Goal: Task Accomplishment & Management: Manage account settings

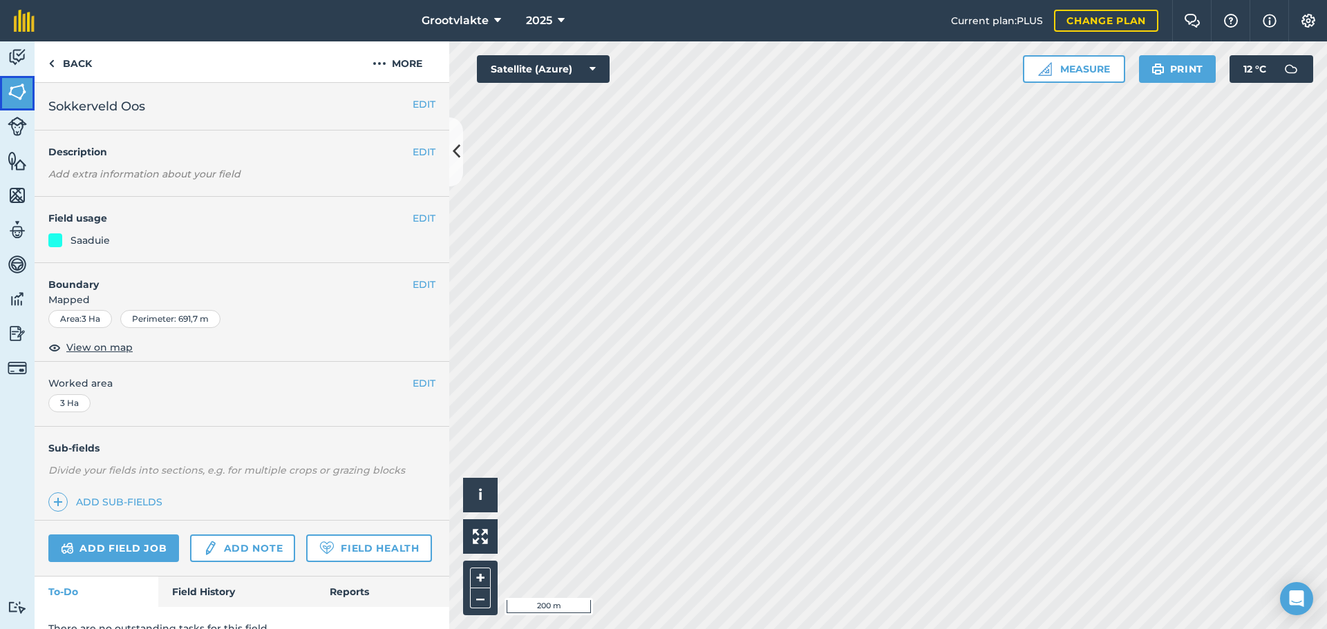
click at [13, 94] on img at bounding box center [17, 92] width 19 height 21
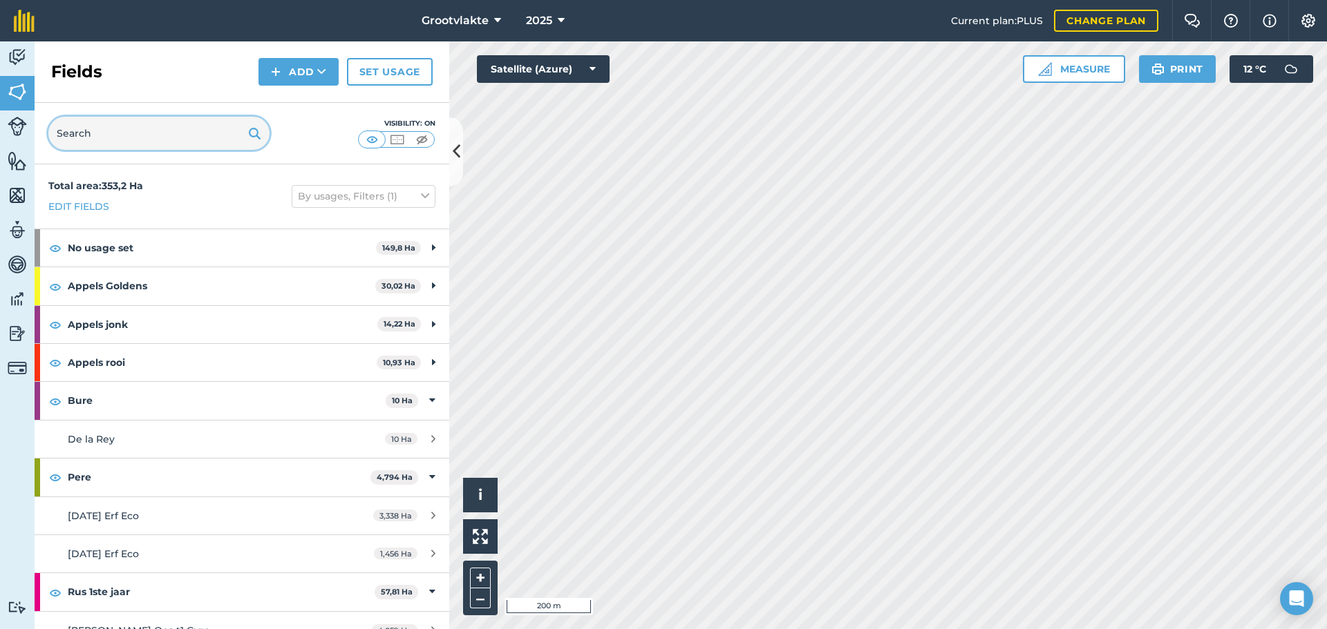
click at [154, 140] on input "text" at bounding box center [158, 133] width 221 height 33
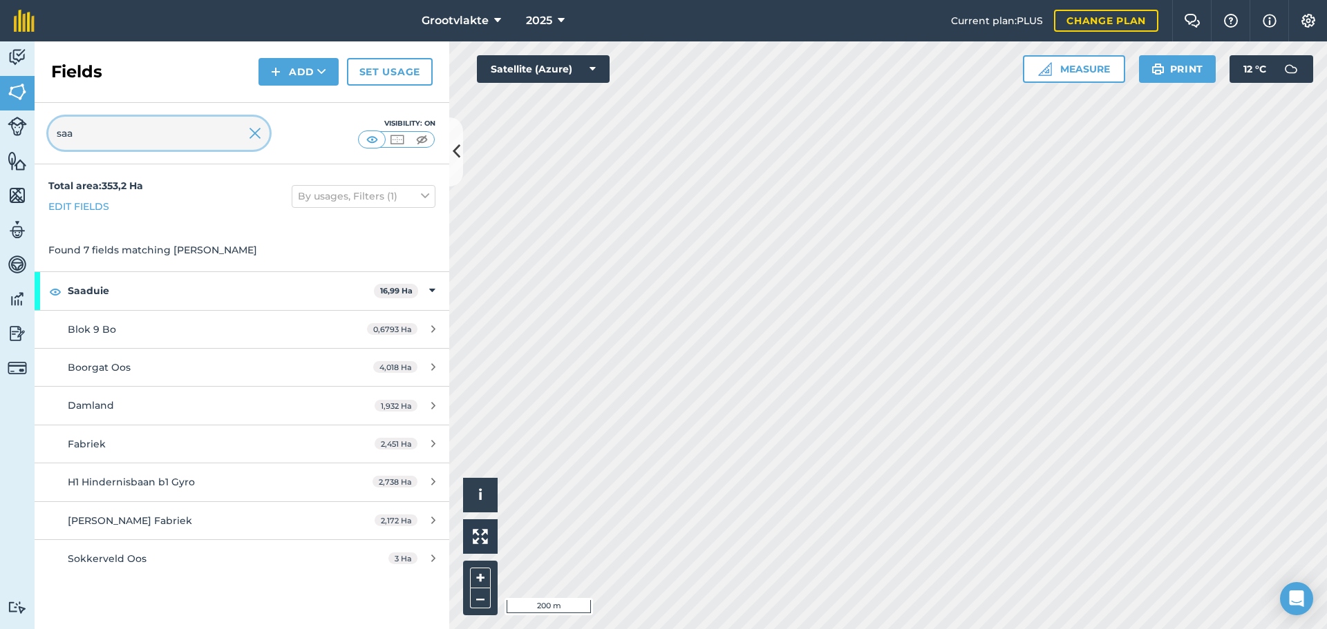
type input "saa"
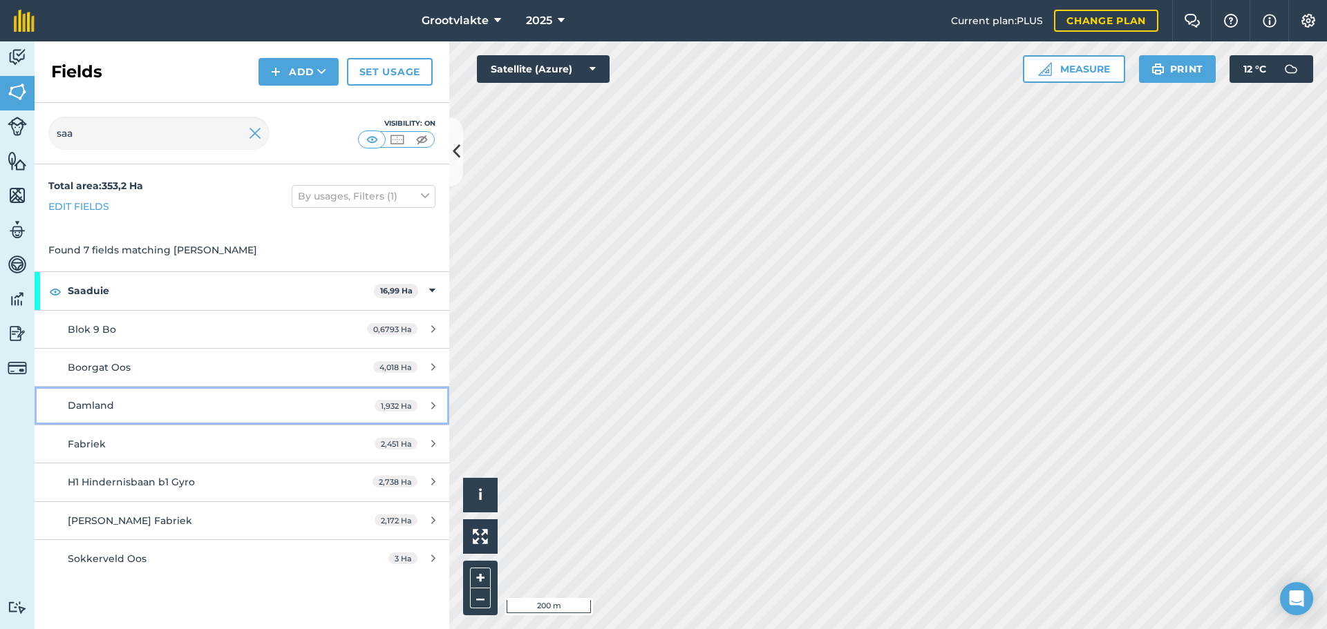
click at [402, 406] on span "1,932 Ha" at bounding box center [395, 406] width 43 height 12
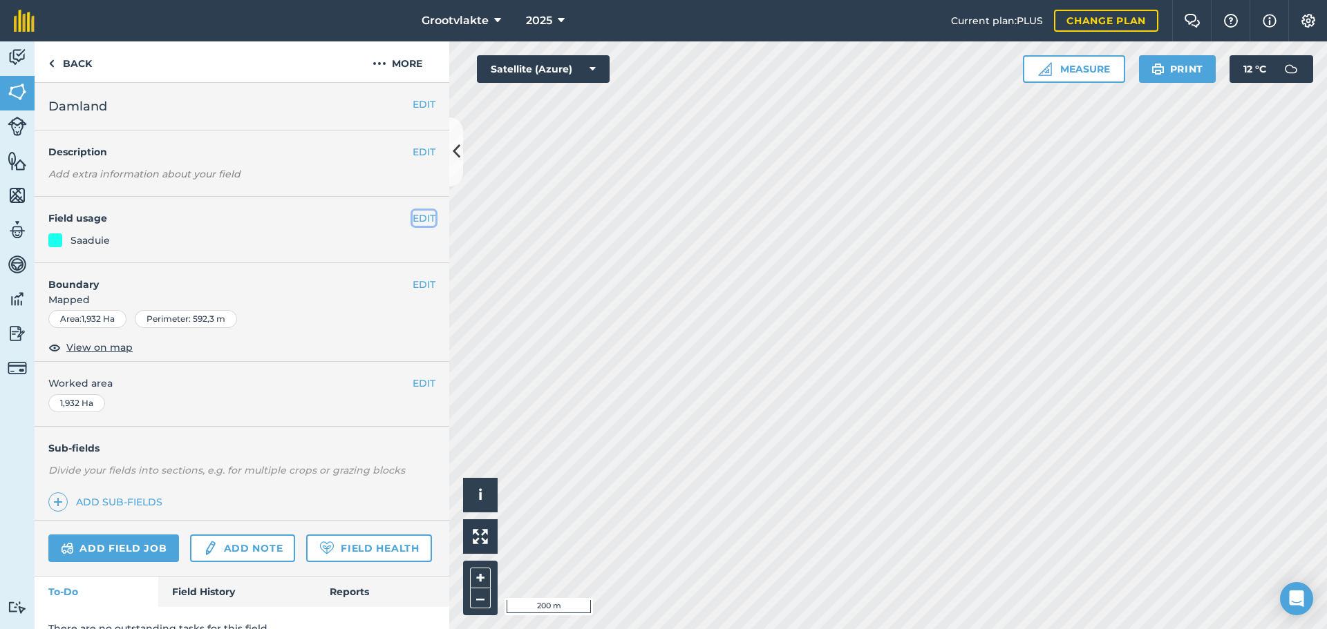
click at [412, 219] on button "EDIT" at bounding box center [423, 218] width 23 height 15
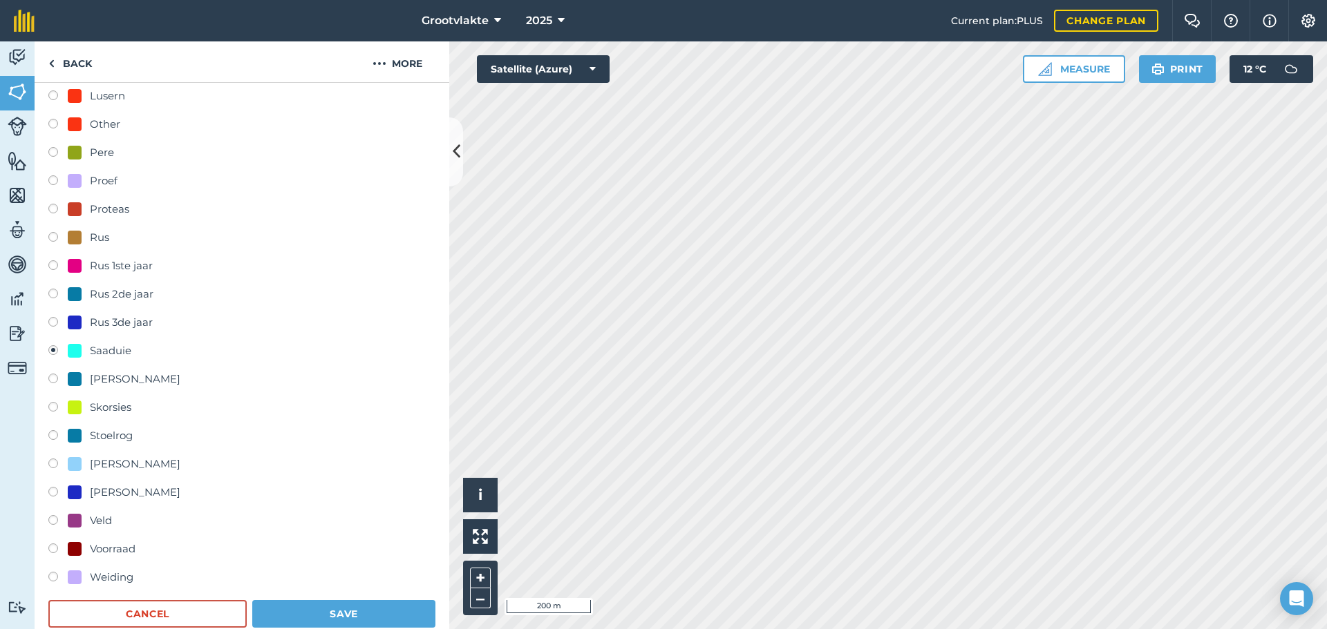
scroll to position [553, 0]
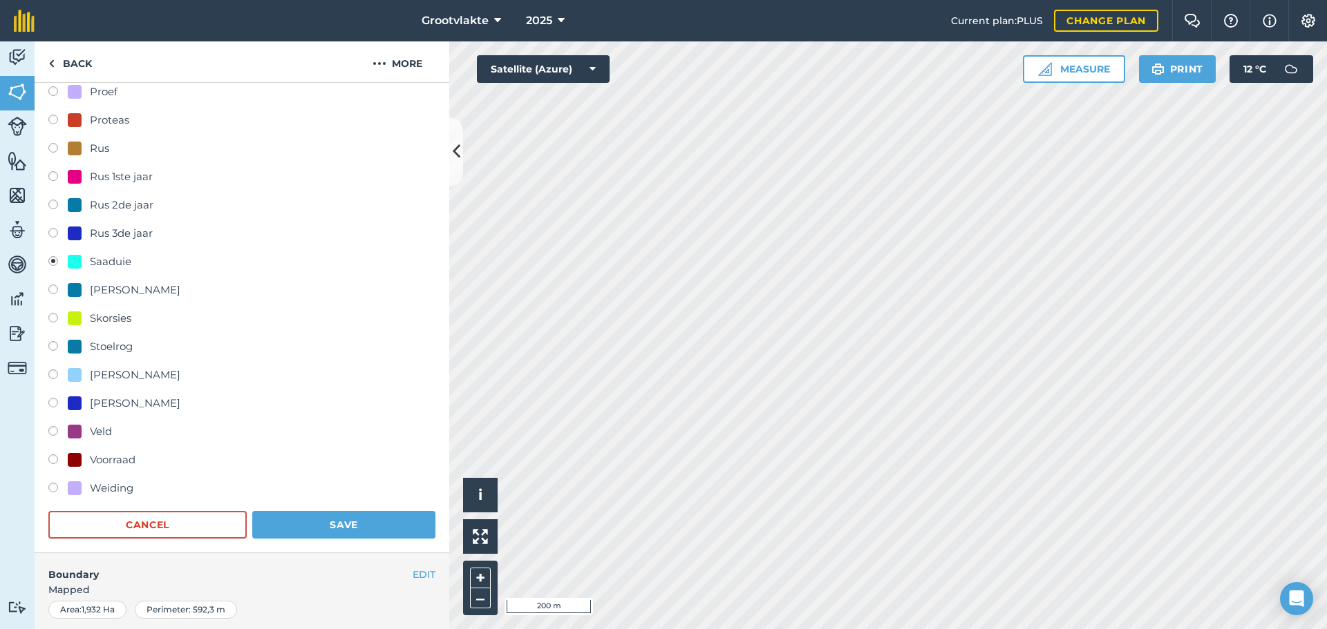
click at [55, 287] on label at bounding box center [57, 292] width 19 height 14
radio input "true"
radio input "false"
click at [295, 521] on button "Save" at bounding box center [343, 525] width 183 height 28
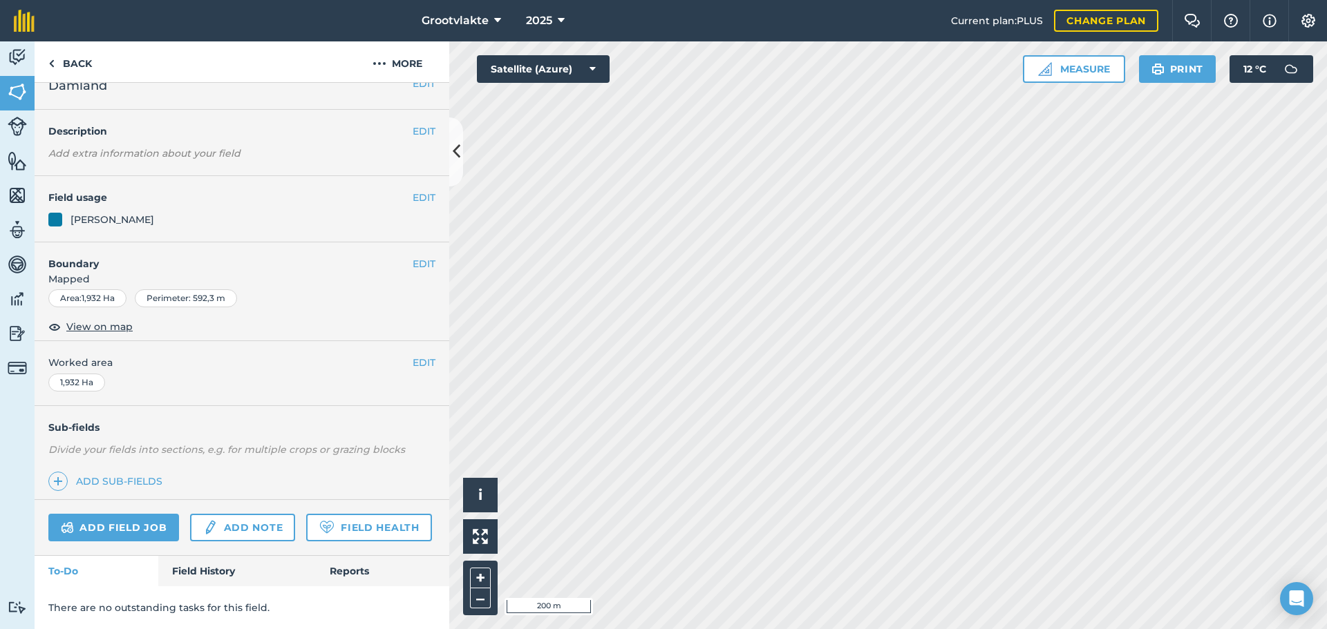
scroll to position [59, 0]
click at [61, 66] on link "Back" at bounding box center [70, 61] width 71 height 41
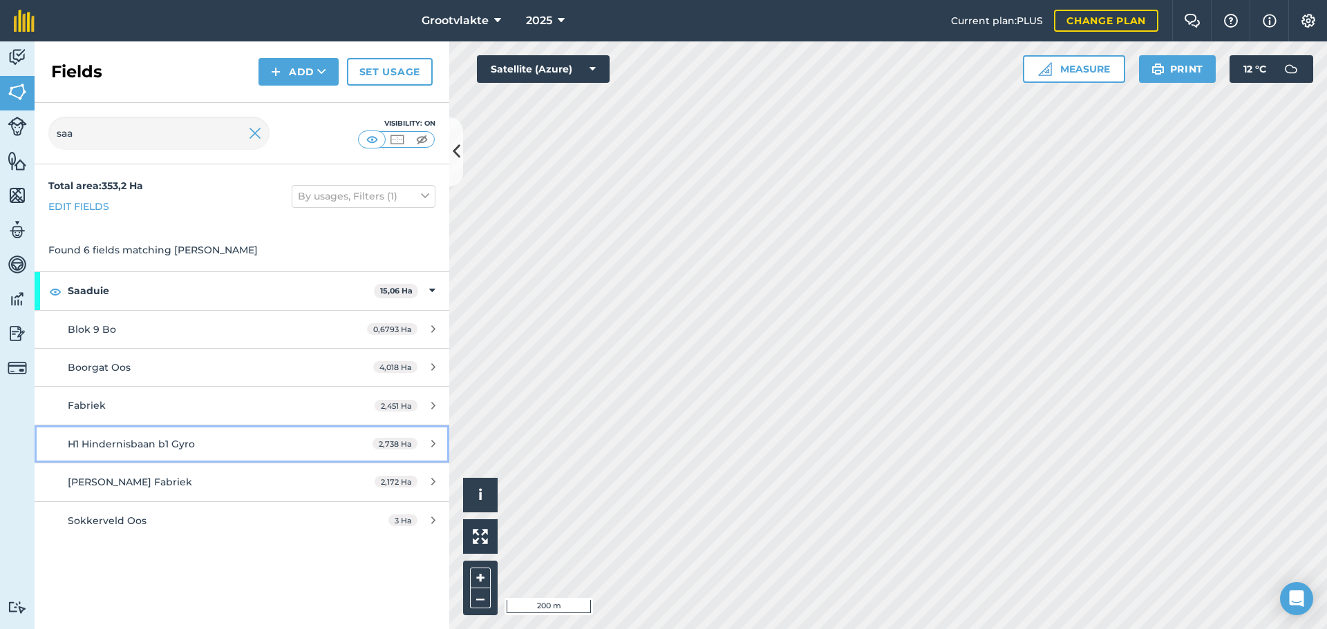
click at [104, 444] on span "H1 Hindernisbaan b1 Gyro" at bounding box center [131, 444] width 127 height 12
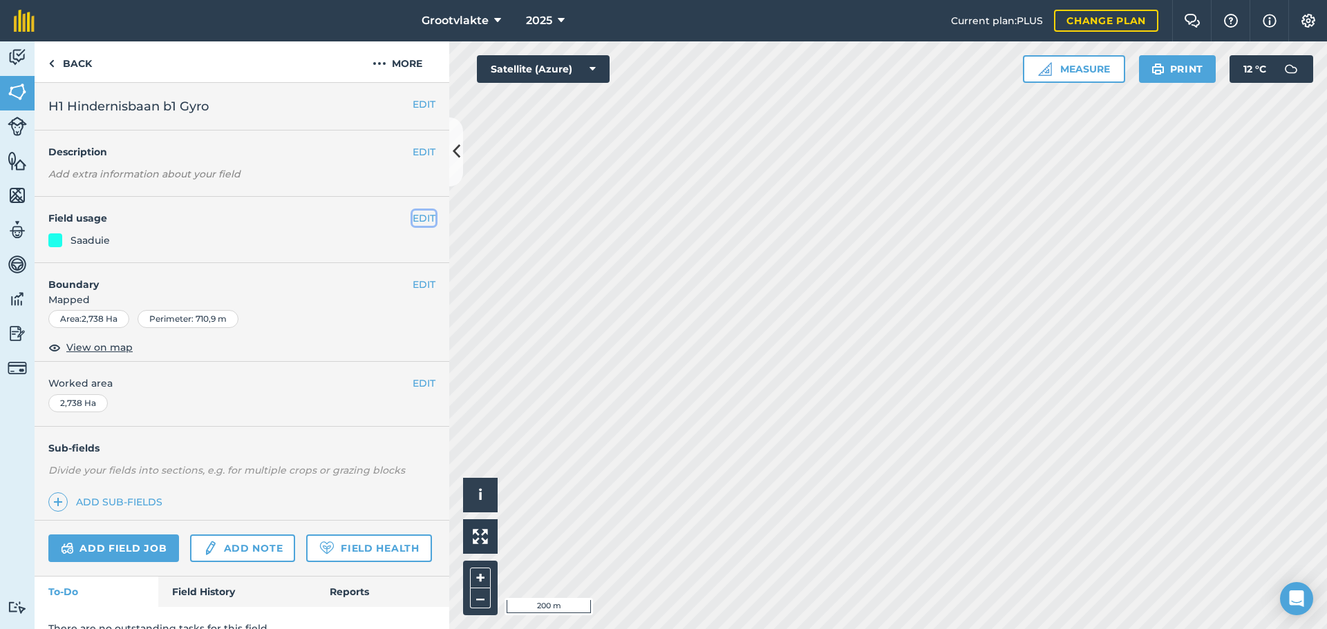
click at [412, 219] on button "EDIT" at bounding box center [423, 218] width 23 height 15
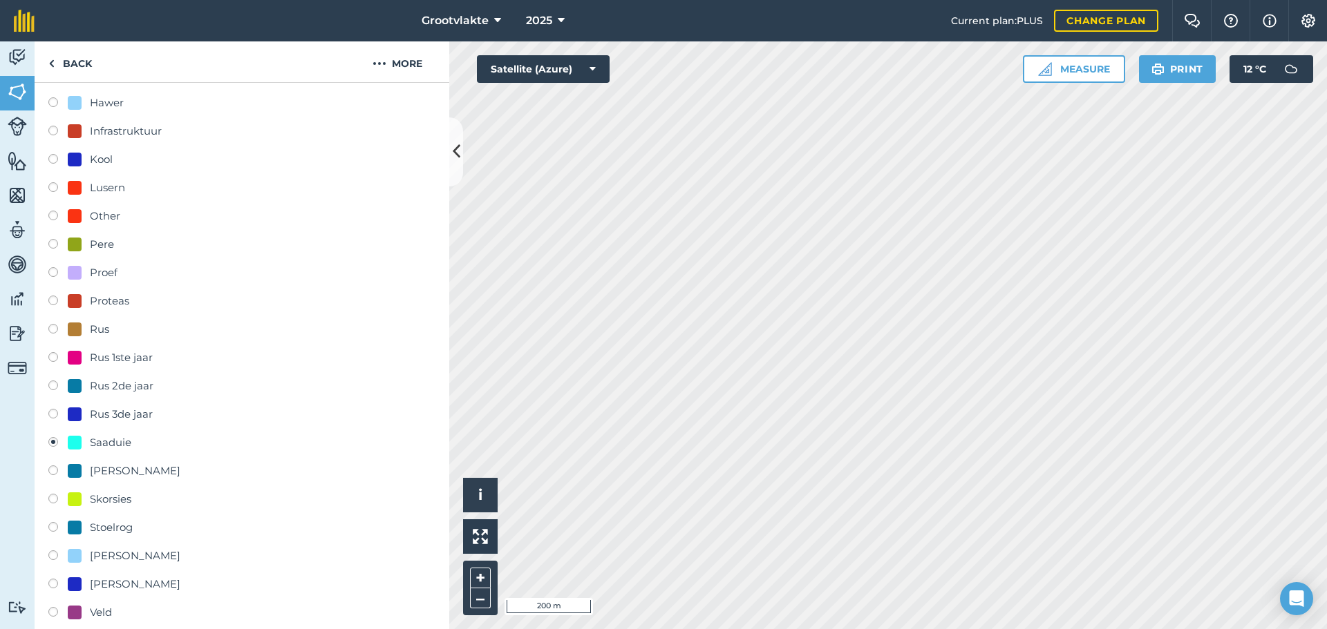
scroll to position [415, 0]
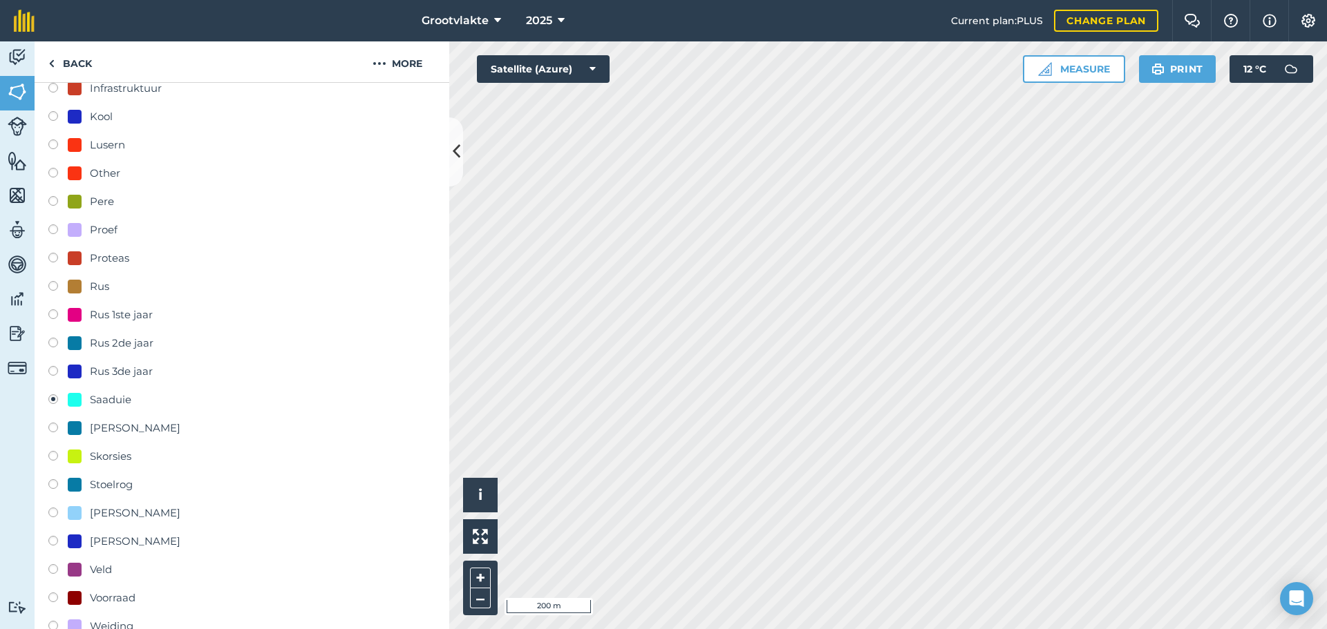
click at [57, 372] on label at bounding box center [57, 373] width 19 height 14
radio input "true"
radio input "false"
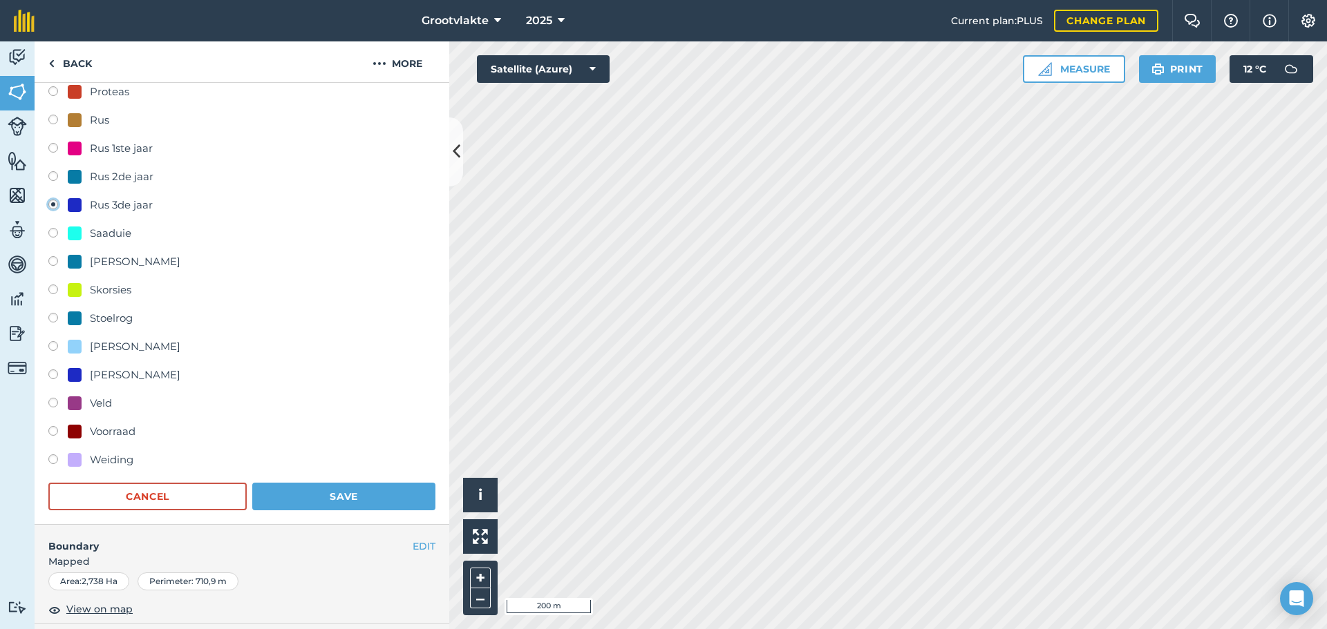
scroll to position [622, 0]
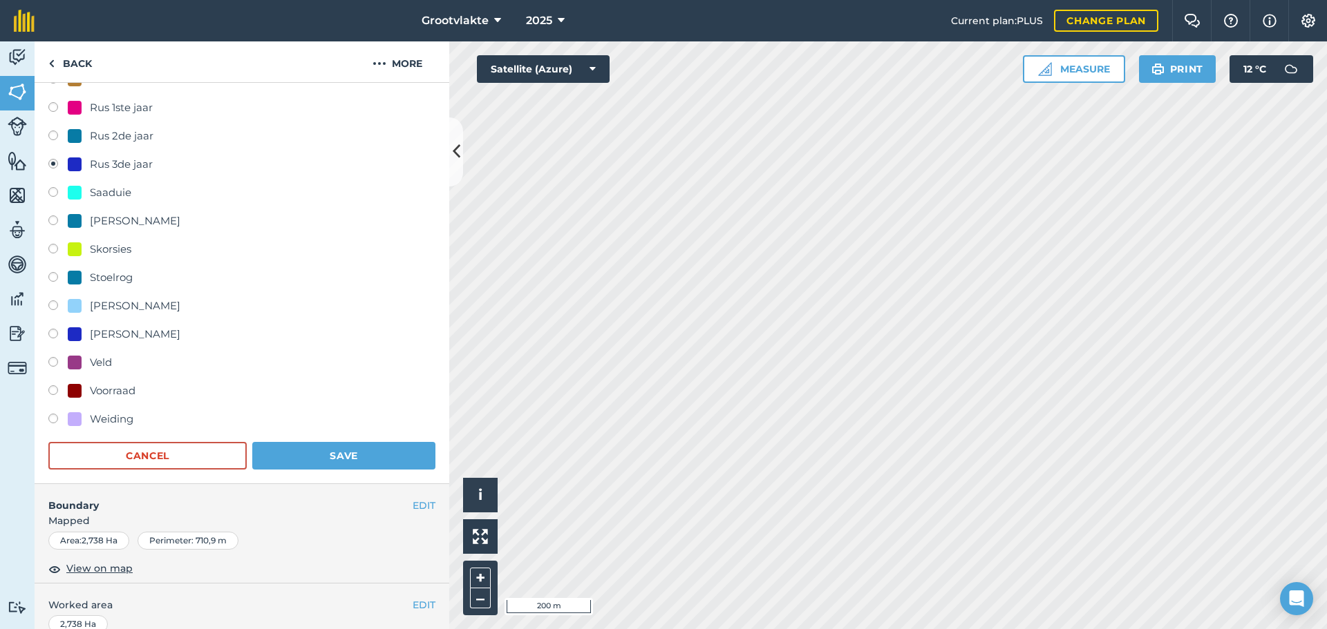
click at [56, 362] on label at bounding box center [57, 364] width 19 height 14
radio input "true"
radio input "false"
click at [302, 459] on button "Save" at bounding box center [343, 456] width 183 height 28
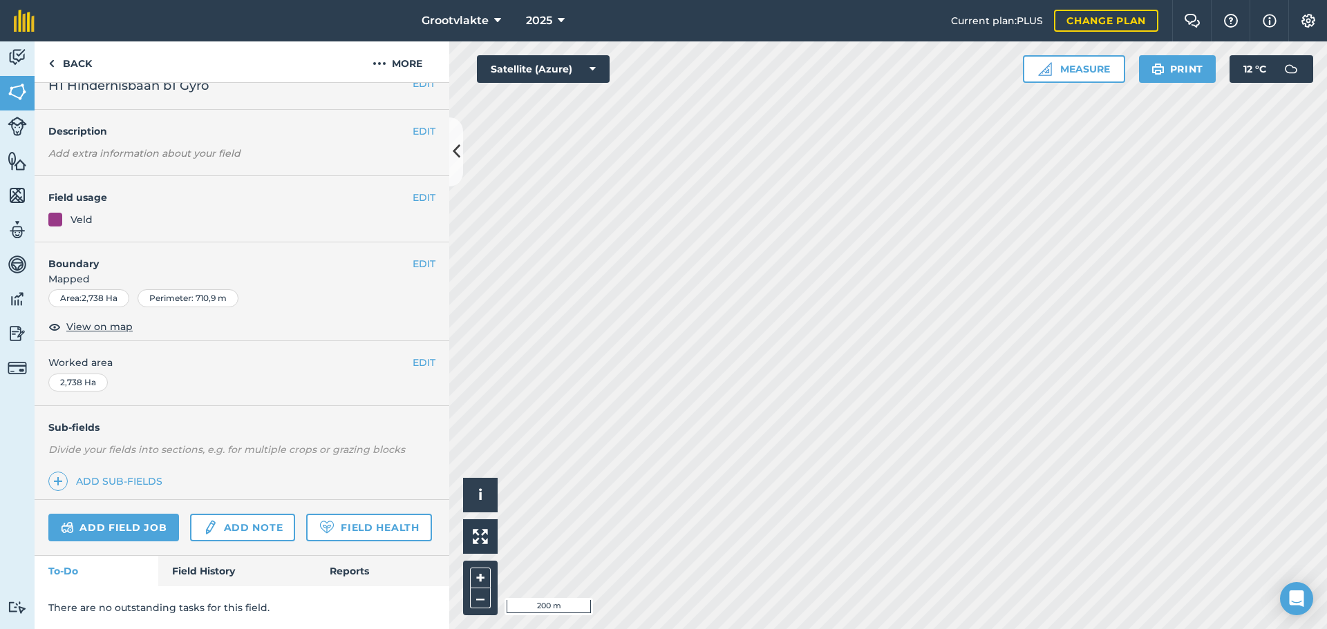
scroll to position [59, 0]
click at [10, 86] on img at bounding box center [17, 92] width 19 height 21
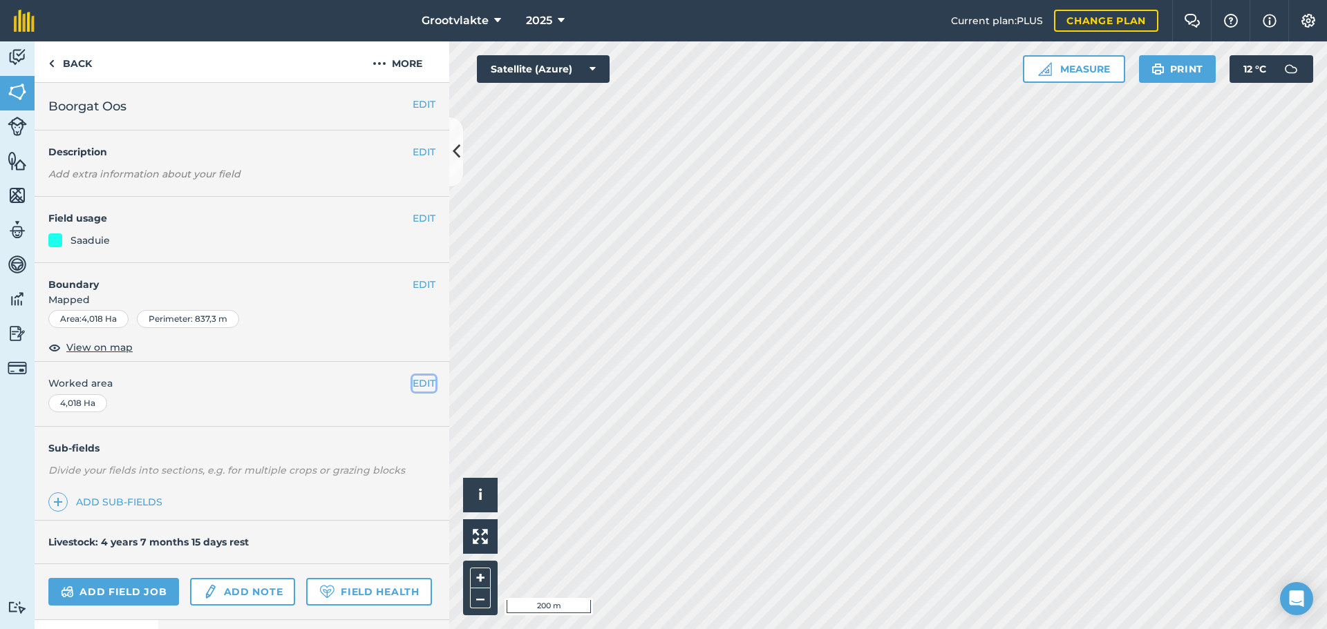
drag, startPoint x: 433, startPoint y: 345, endPoint x: 407, endPoint y: 384, distance: 47.3
click at [412, 384] on button "EDIT" at bounding box center [423, 383] width 23 height 15
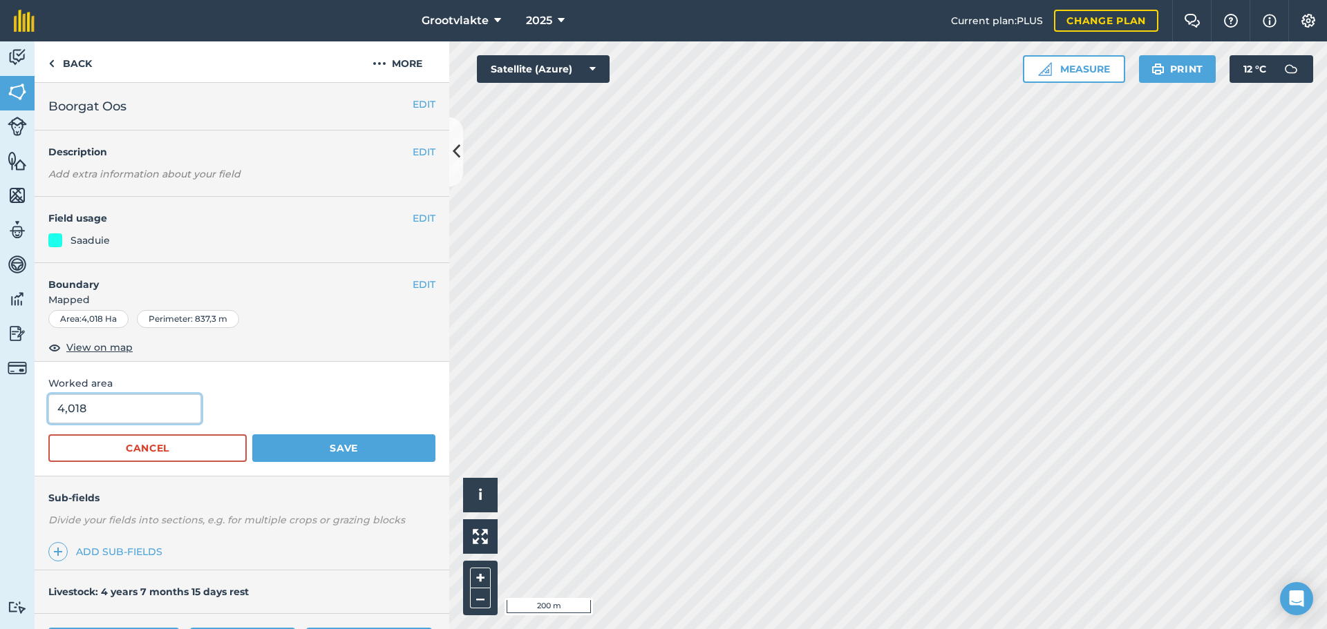
drag, startPoint x: 131, startPoint y: 412, endPoint x: 0, endPoint y: 412, distance: 130.6
click at [0, 412] on div "Activity Fields Livestock Features Maps Team Vehicles Data Reporting Billing Tu…" at bounding box center [663, 335] width 1327 height 588
type input "1,1"
click at [252, 435] on button "Save" at bounding box center [343, 449] width 183 height 28
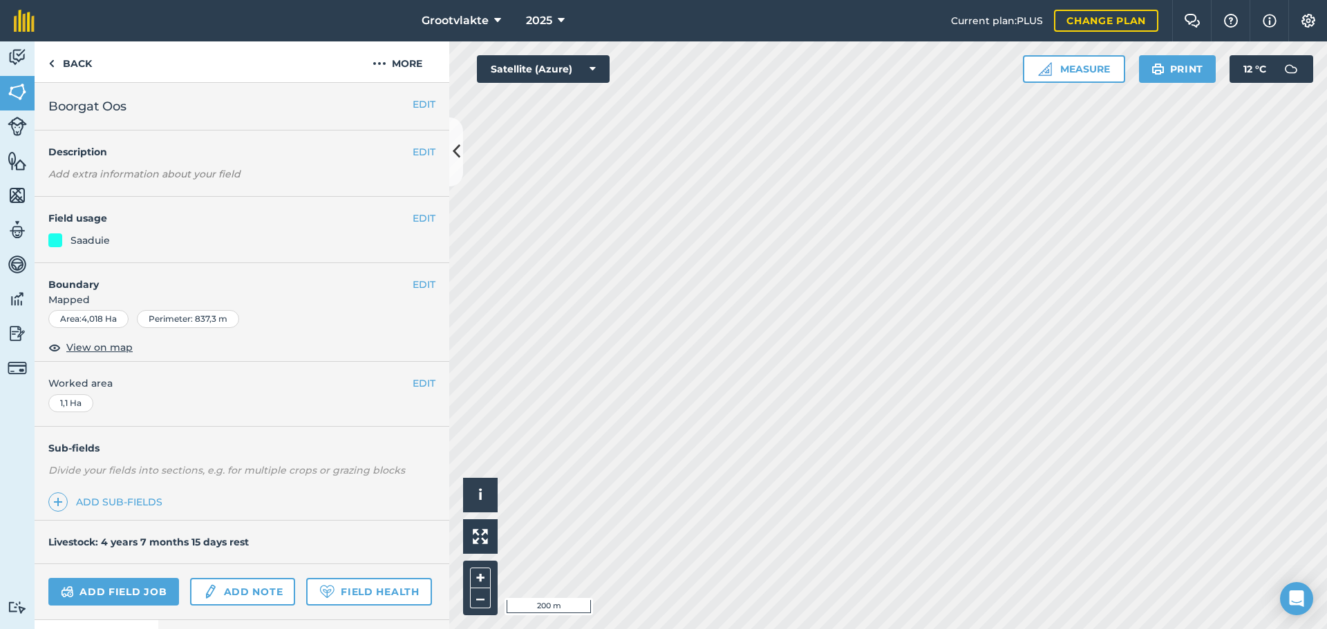
click at [91, 217] on h4 "Field usage" at bounding box center [230, 218] width 364 height 15
click at [22, 92] on img at bounding box center [17, 92] width 19 height 21
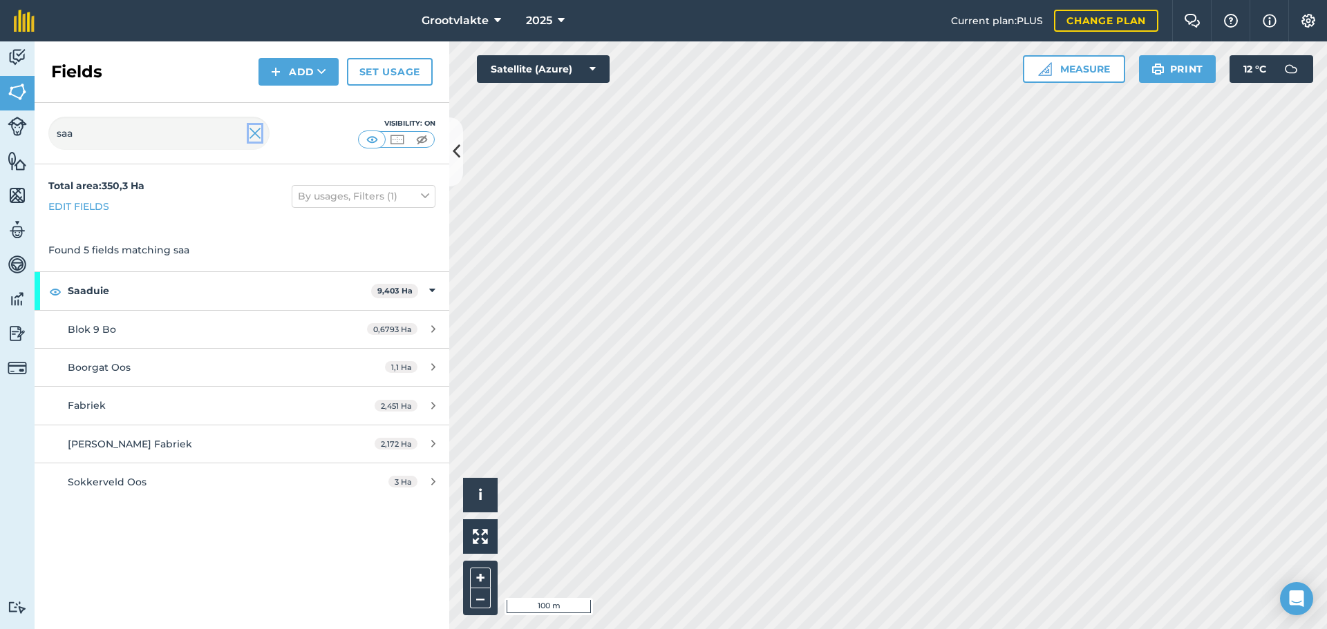
click at [256, 136] on img at bounding box center [255, 133] width 12 height 17
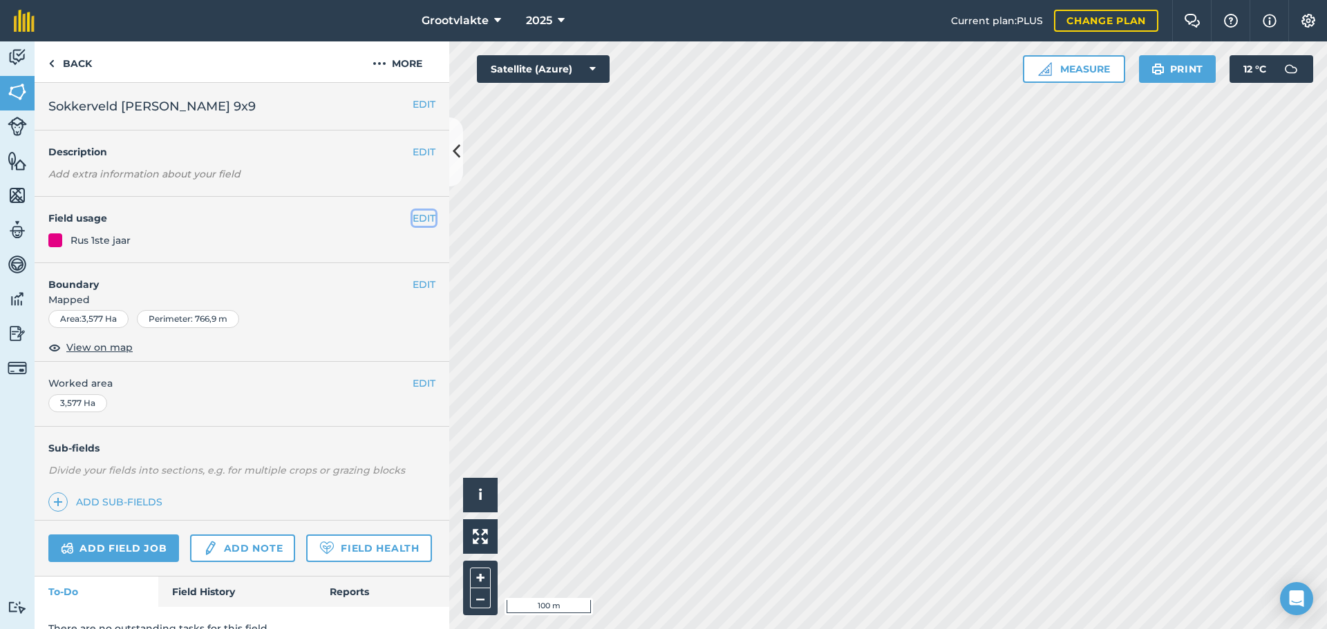
click at [415, 216] on button "EDIT" at bounding box center [423, 218] width 23 height 15
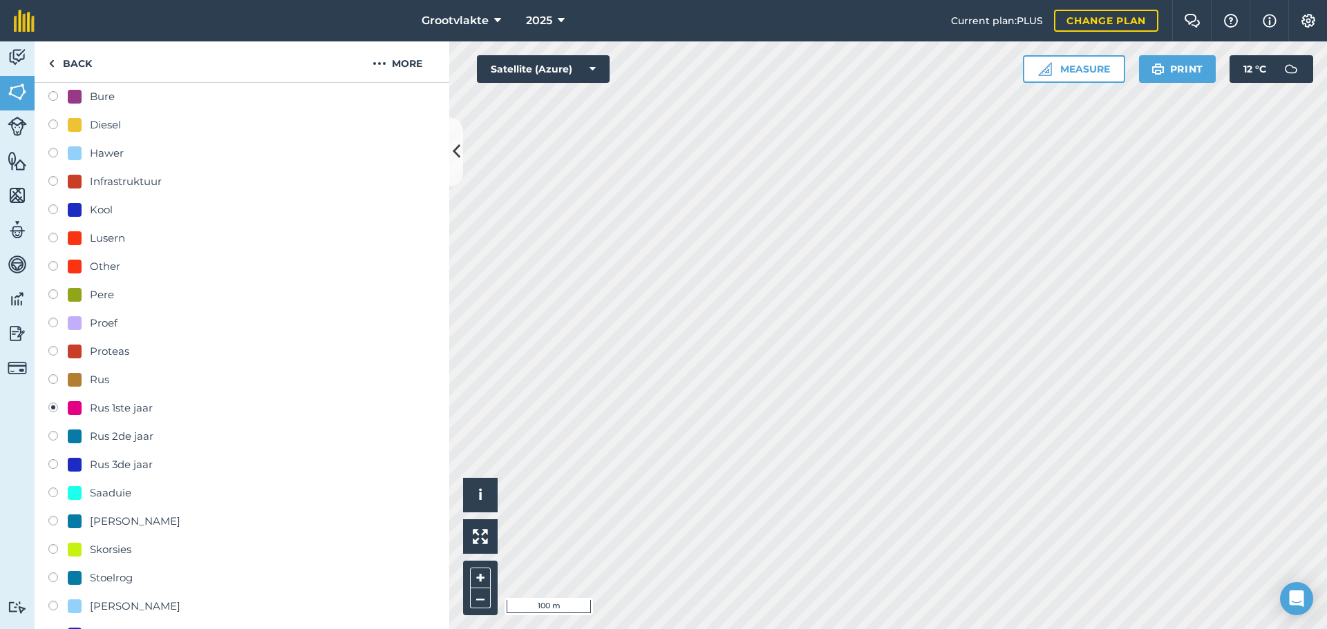
scroll to position [345, 0]
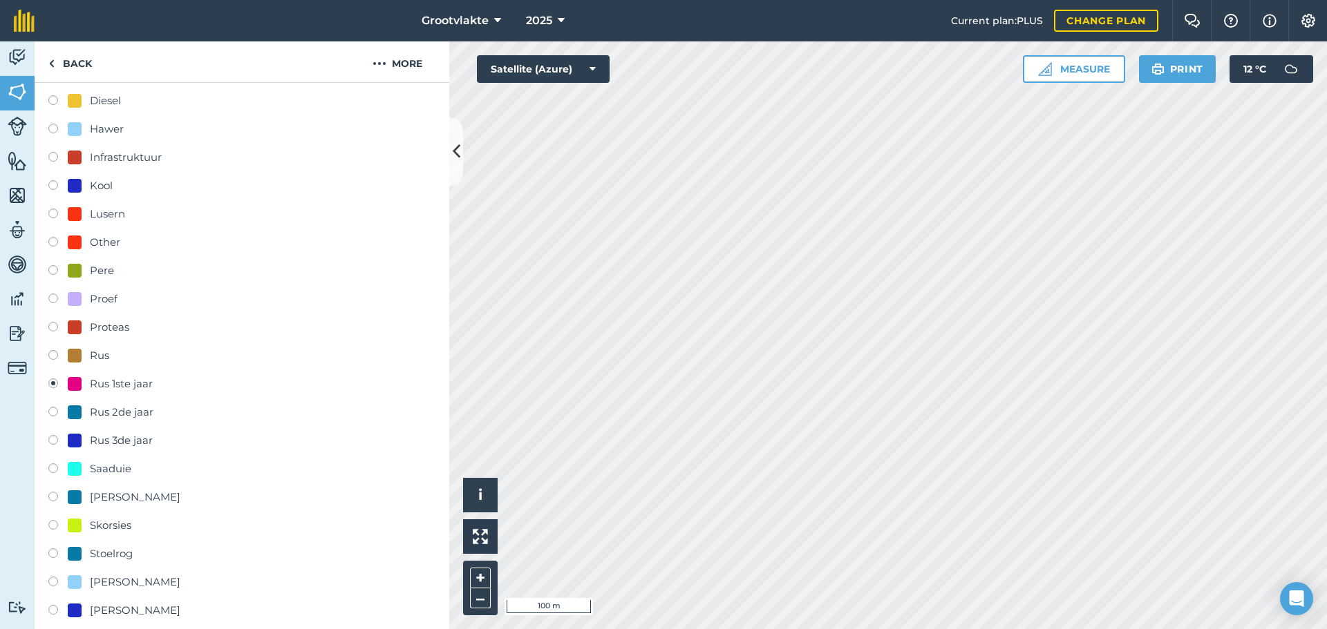
click at [126, 526] on div "Skorsies" at bounding box center [110, 525] width 41 height 17
radio input "true"
radio input "false"
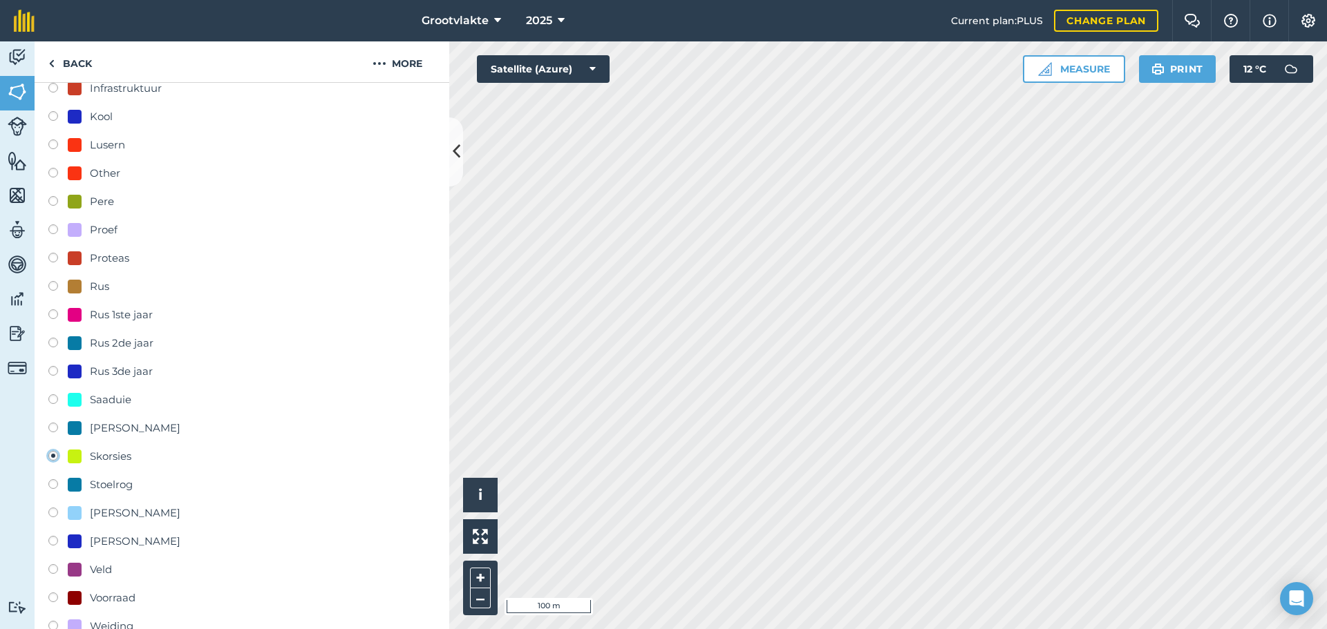
scroll to position [760, 0]
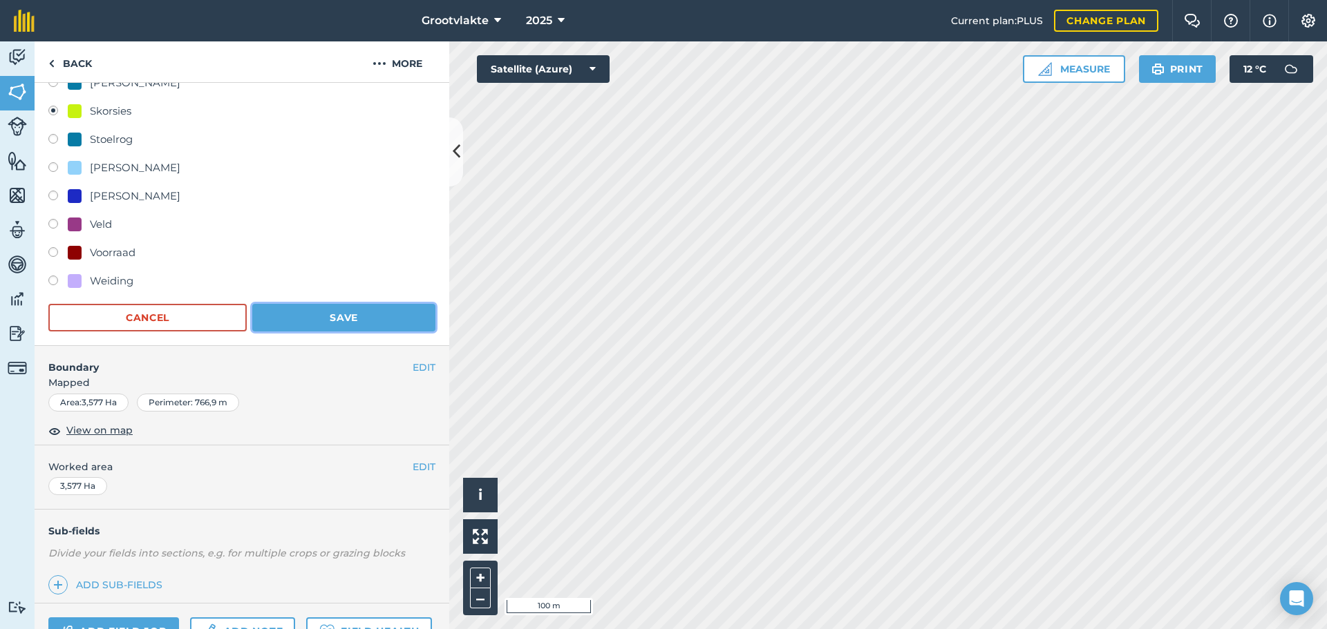
click at [350, 315] on button "Save" at bounding box center [343, 318] width 183 height 28
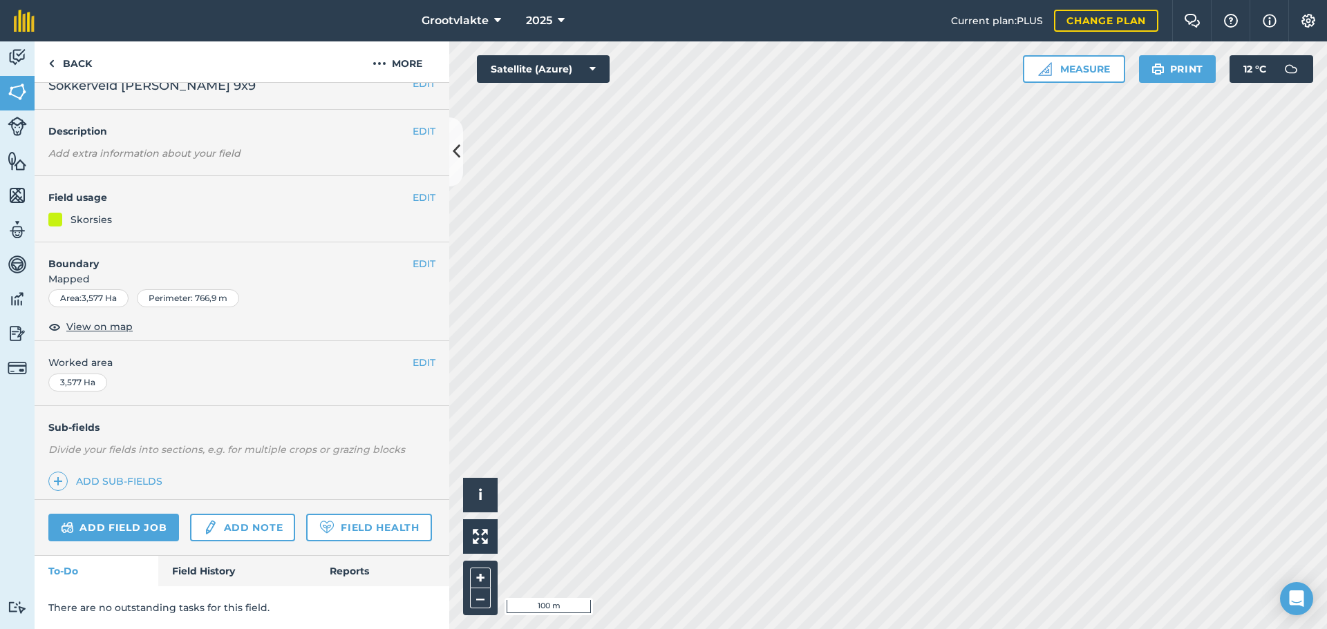
scroll to position [59, 0]
drag, startPoint x: 413, startPoint y: 156, endPoint x: 403, endPoint y: 178, distance: 24.1
click at [414, 190] on button "EDIT" at bounding box center [423, 197] width 23 height 15
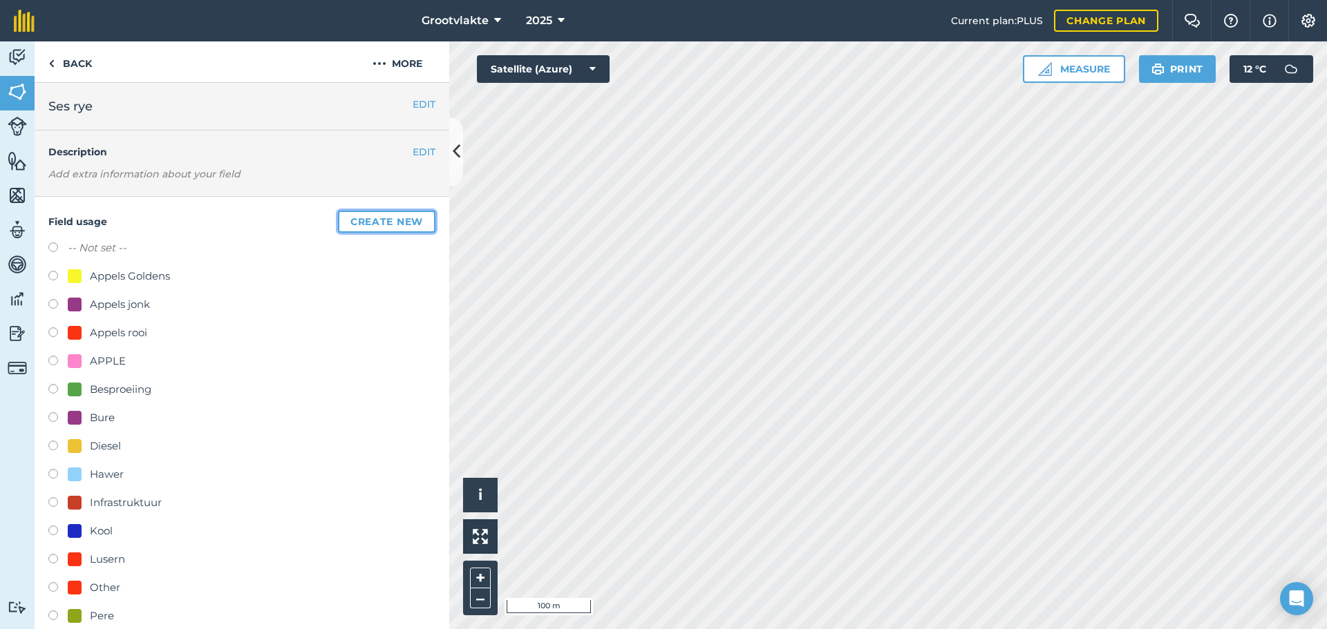
click at [390, 221] on button "Create new" at bounding box center [386, 222] width 97 height 22
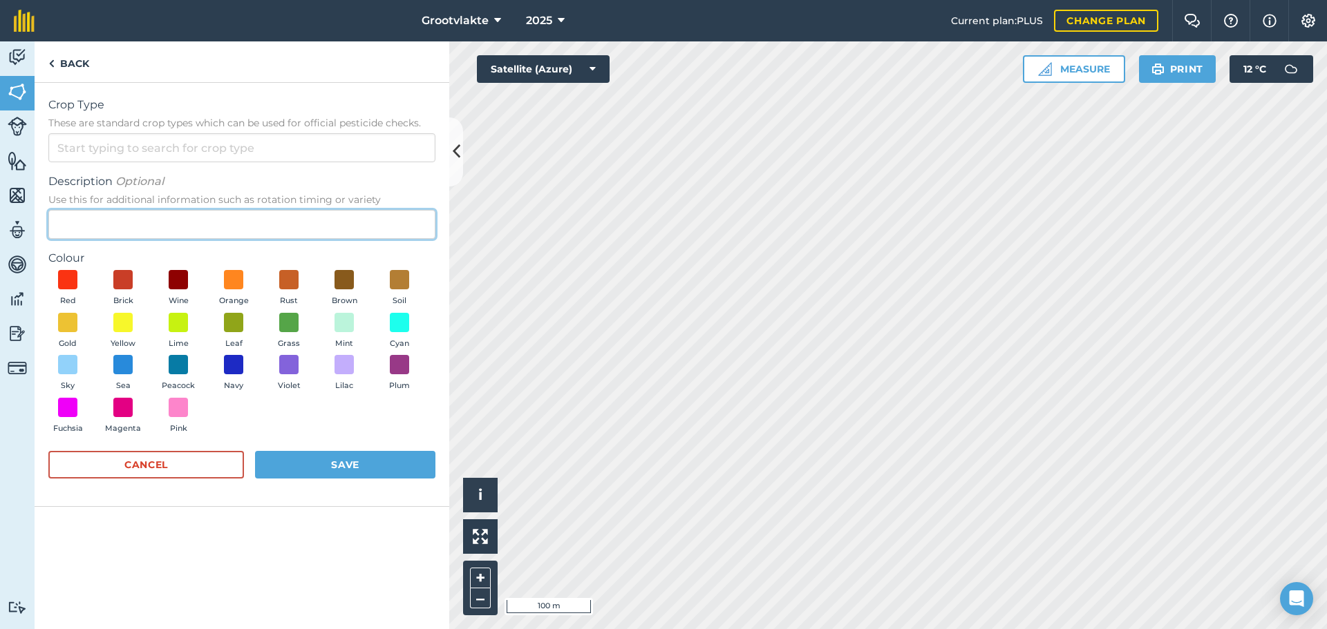
click at [247, 216] on input "Description Optional Use this for additional information such as rotation timin…" at bounding box center [241, 224] width 387 height 29
type input "Pampopen"
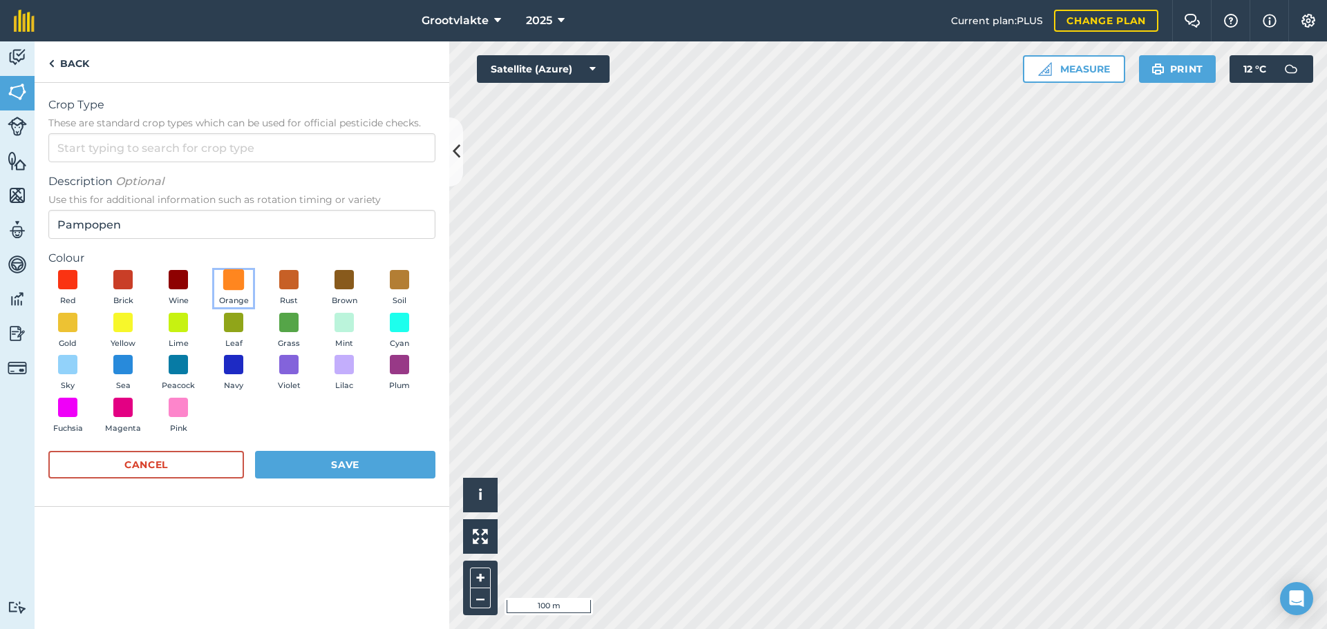
click at [232, 283] on span at bounding box center [233, 279] width 21 height 21
click at [319, 464] on button "Save" at bounding box center [345, 465] width 180 height 28
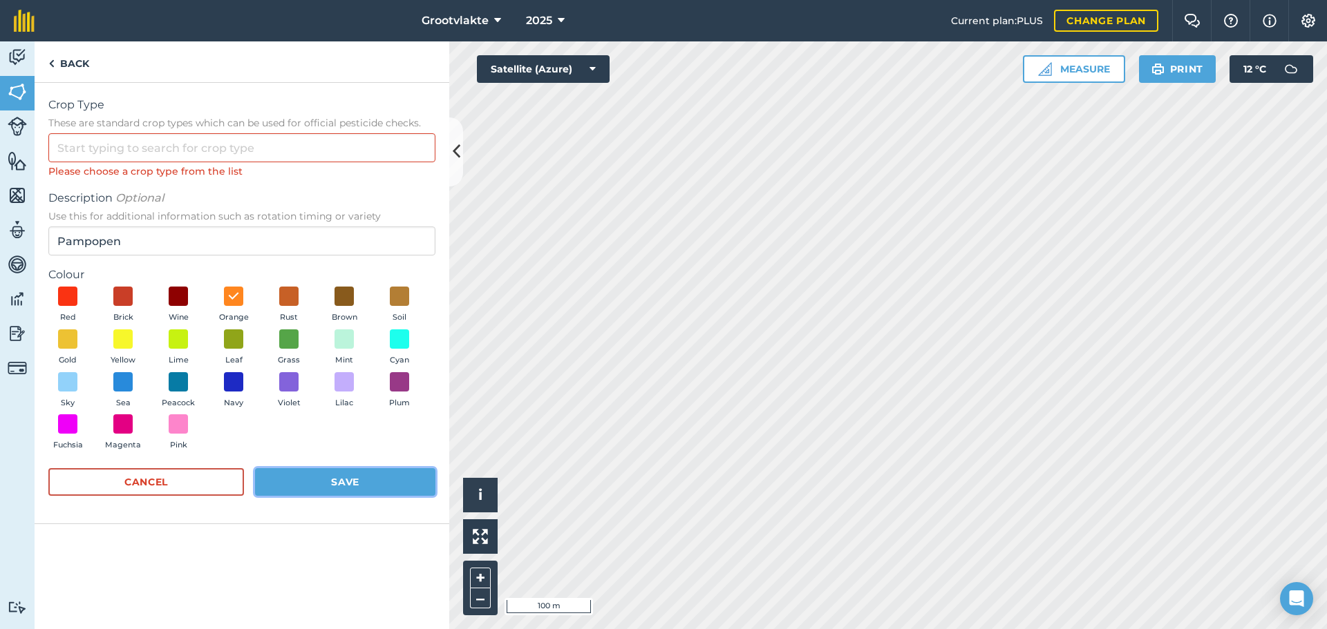
click at [353, 482] on button "Save" at bounding box center [345, 482] width 180 height 28
click at [235, 148] on input "Crop Type These are standard crop types which can be used for official pesticid…" at bounding box center [241, 147] width 387 height 29
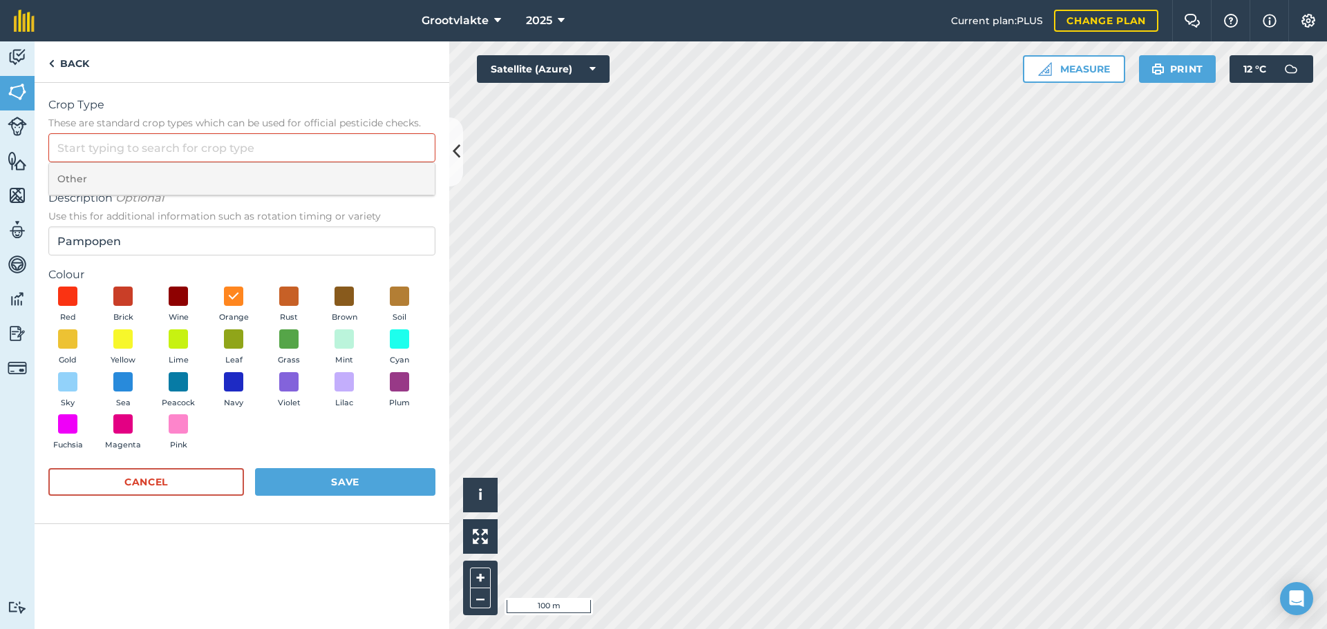
click at [88, 178] on li "Other" at bounding box center [242, 179] width 386 height 32
type input "Other"
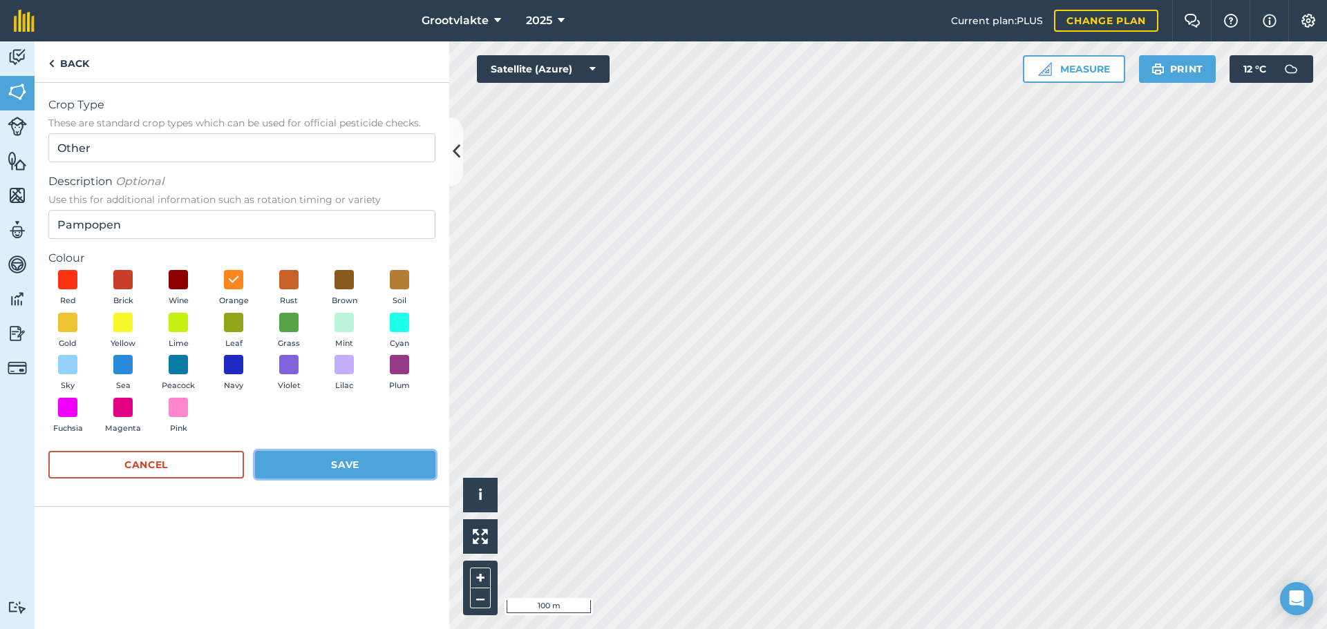
click at [334, 464] on button "Save" at bounding box center [345, 465] width 180 height 28
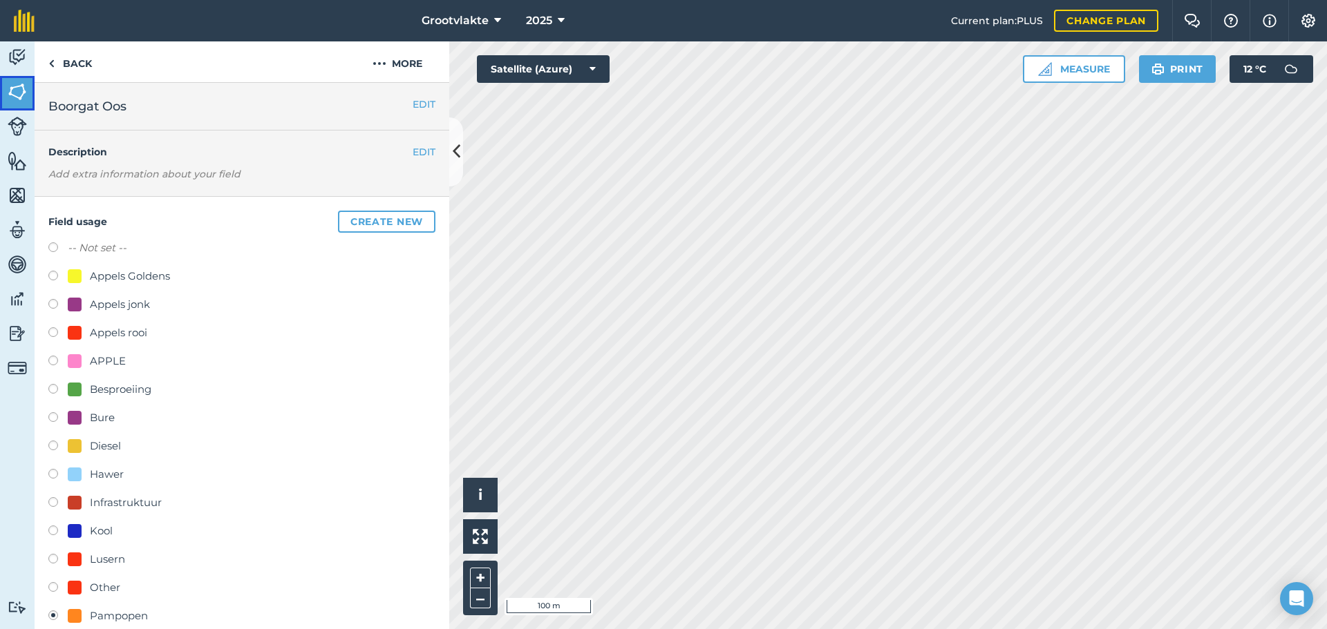
click at [21, 95] on img at bounding box center [17, 92] width 19 height 21
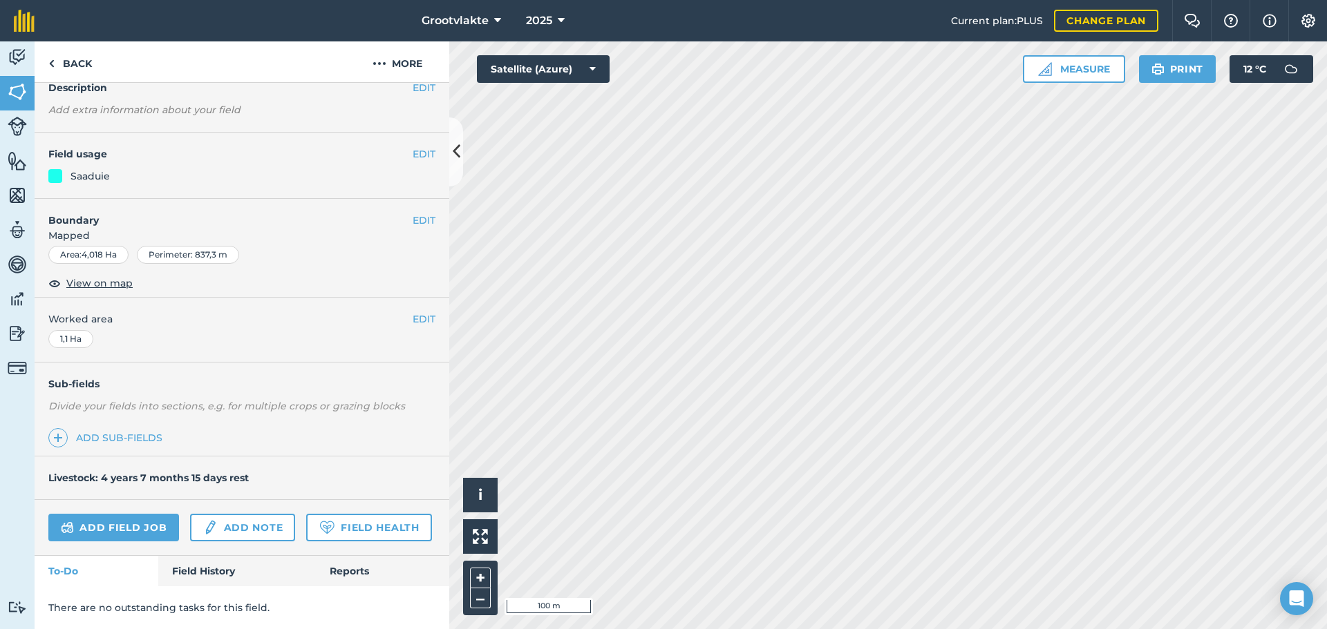
scroll to position [103, 0]
click at [137, 428] on link "Add sub-fields" at bounding box center [108, 437] width 120 height 19
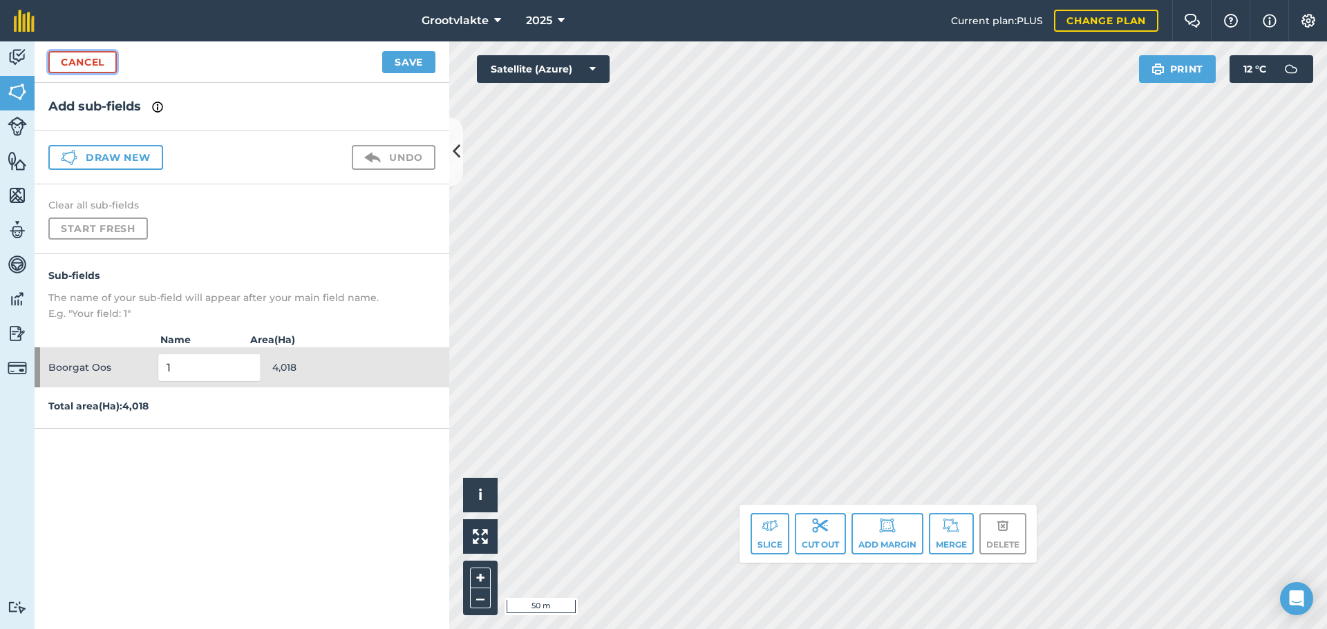
click at [94, 66] on link "Cancel" at bounding box center [82, 62] width 68 height 22
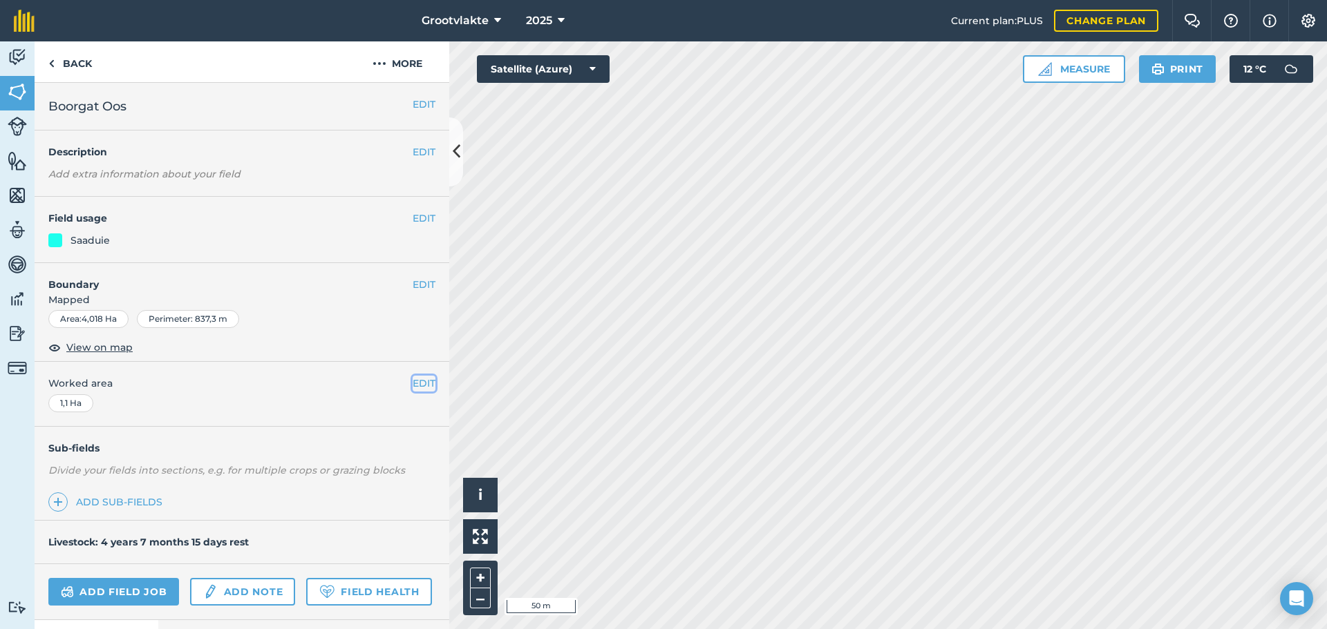
click at [412, 382] on button "EDIT" at bounding box center [423, 383] width 23 height 15
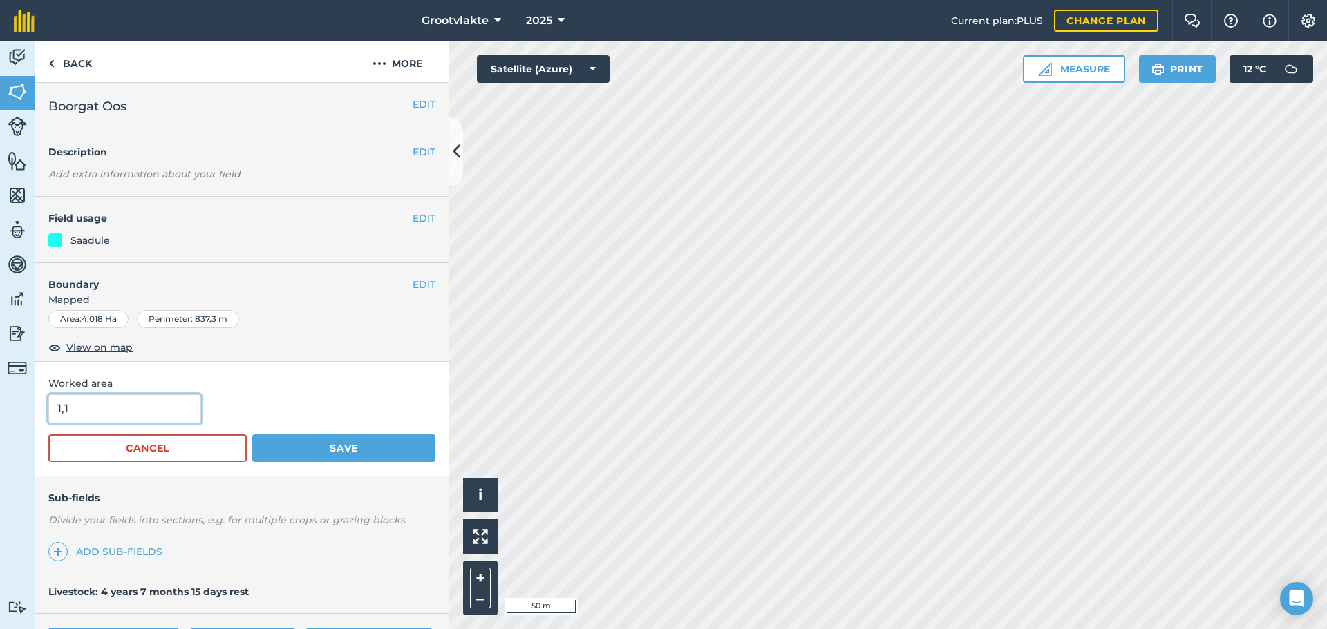
drag, startPoint x: 109, startPoint y: 412, endPoint x: 0, endPoint y: 414, distance: 109.2
click at [0, 414] on div "Activity Fields Livestock Features Maps Team Vehicles Data Reporting Billing Tu…" at bounding box center [663, 335] width 1327 height 588
click at [363, 446] on button "Save" at bounding box center [343, 449] width 183 height 28
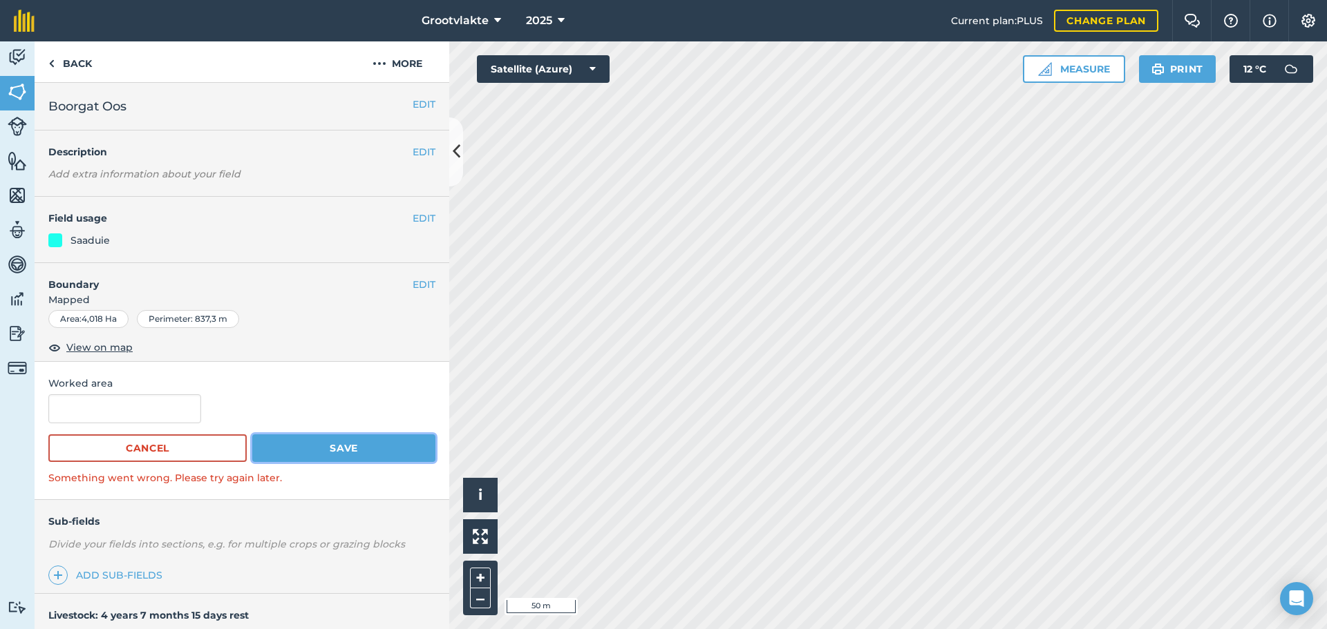
click at [363, 446] on button "Save" at bounding box center [343, 449] width 183 height 28
click at [124, 408] on input "text" at bounding box center [124, 408] width 153 height 29
type input "4,018"
click at [252, 435] on button "Save" at bounding box center [343, 449] width 183 height 28
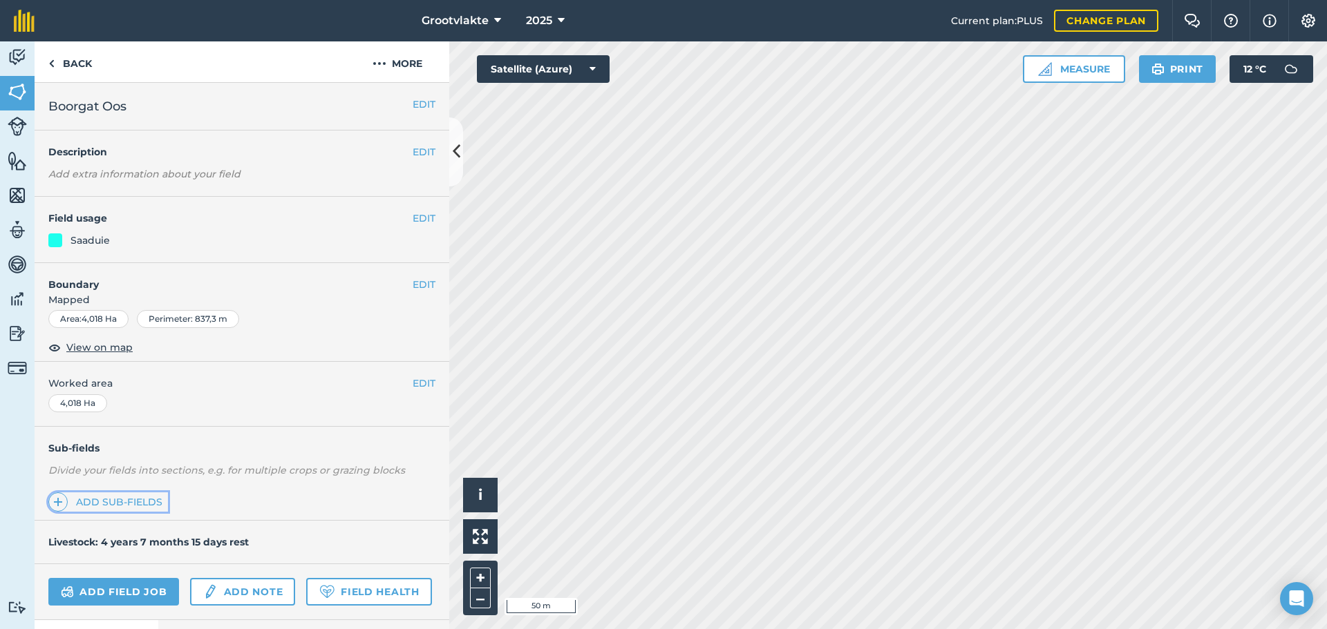
click at [133, 498] on link "Add sub-fields" at bounding box center [108, 502] width 120 height 19
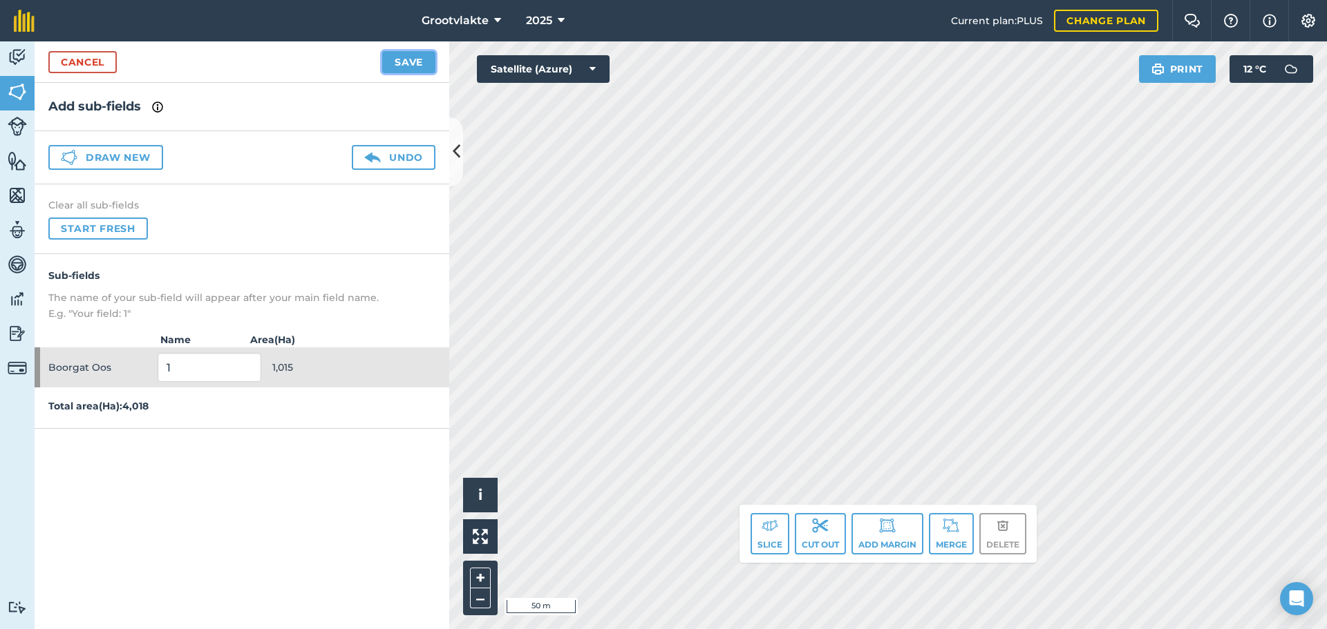
drag, startPoint x: 401, startPoint y: 62, endPoint x: 421, endPoint y: 85, distance: 30.4
click at [403, 62] on button "Save" at bounding box center [408, 62] width 53 height 22
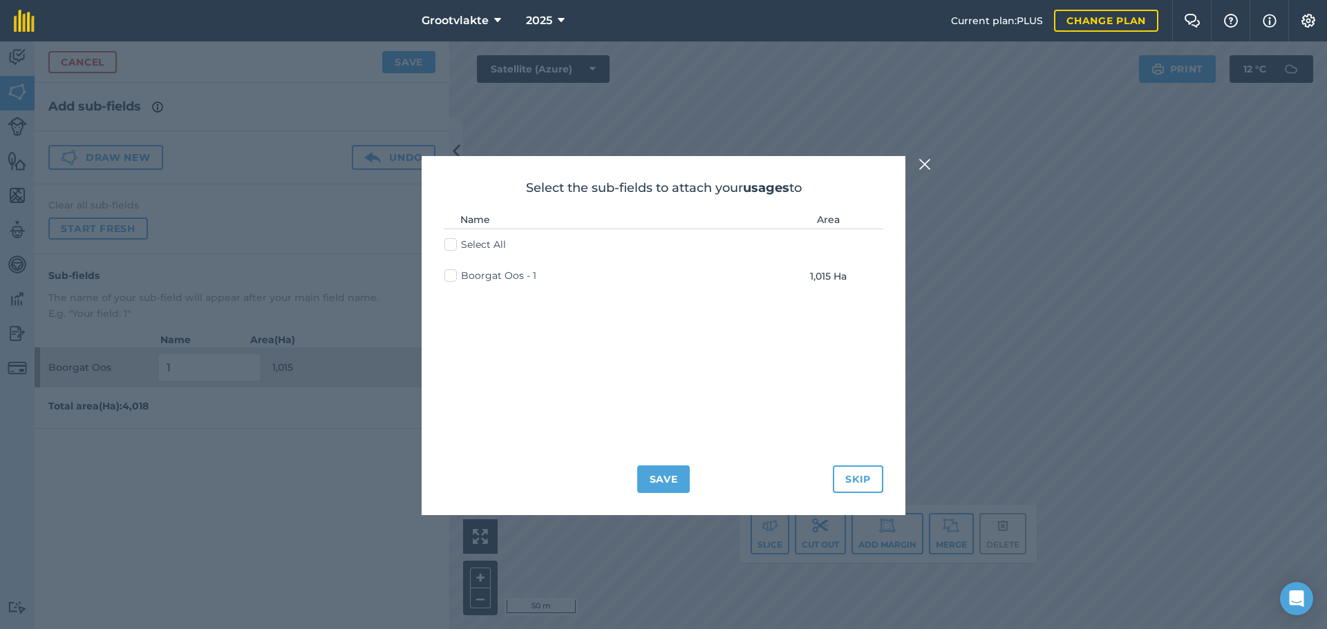
click at [448, 277] on label "Boorgat Oos - 1" at bounding box center [490, 276] width 92 height 15
click at [448, 277] on input "Boorgat Oos - 1" at bounding box center [448, 273] width 9 height 9
checkbox input "true"
click at [455, 244] on label "Select All" at bounding box center [474, 245] width 61 height 15
click at [453, 244] on input "Select All" at bounding box center [448, 242] width 9 height 9
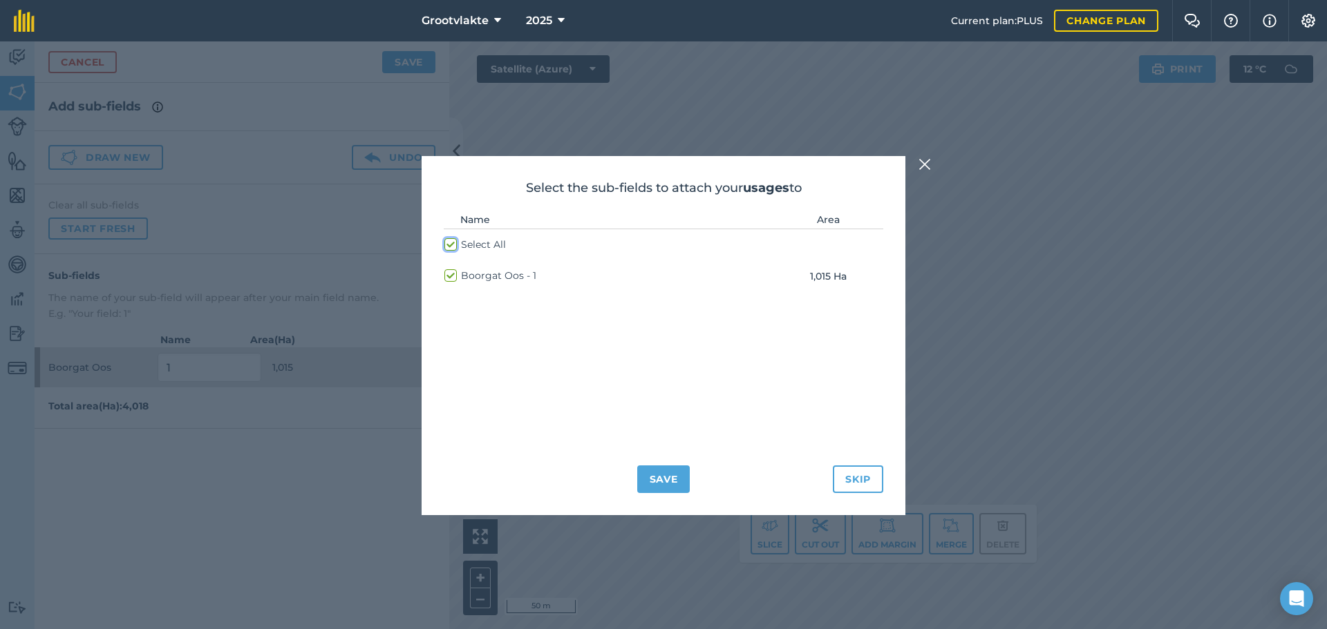
checkbox input "false"
click at [453, 275] on label "Boorgat Oos - 1" at bounding box center [490, 276] width 92 height 15
click at [453, 275] on input "Boorgat Oos - 1" at bounding box center [448, 273] width 9 height 9
checkbox input "true"
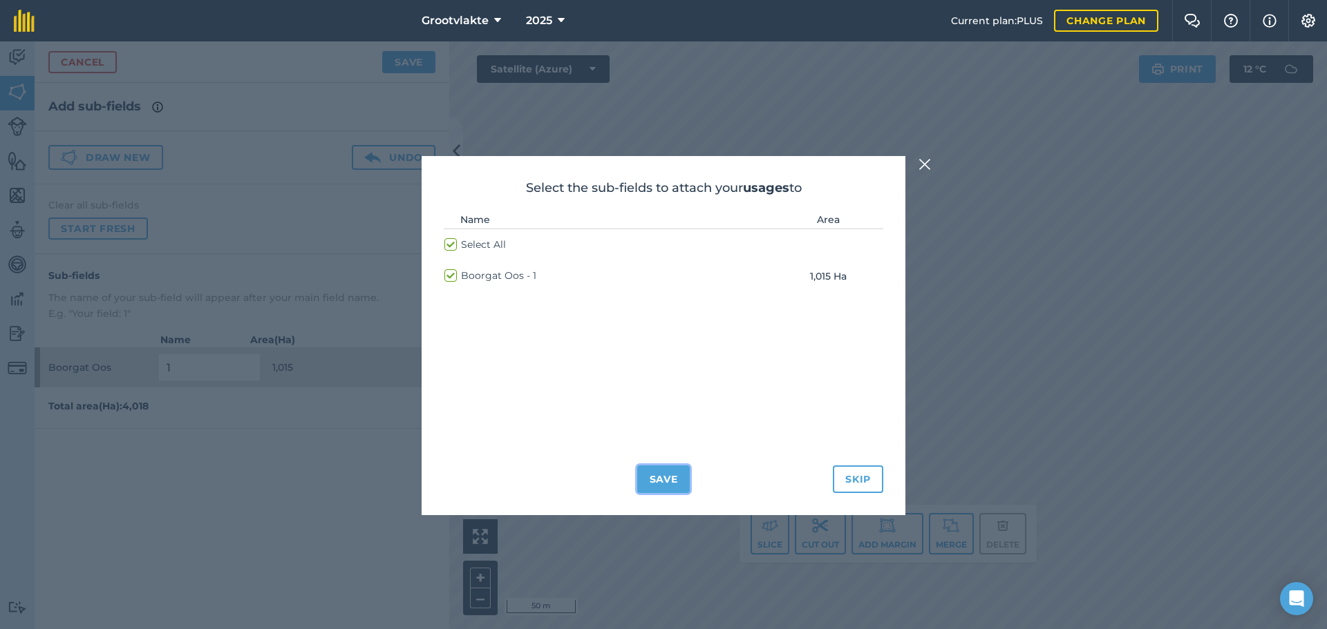
click at [660, 484] on button "Save" at bounding box center [663, 480] width 53 height 28
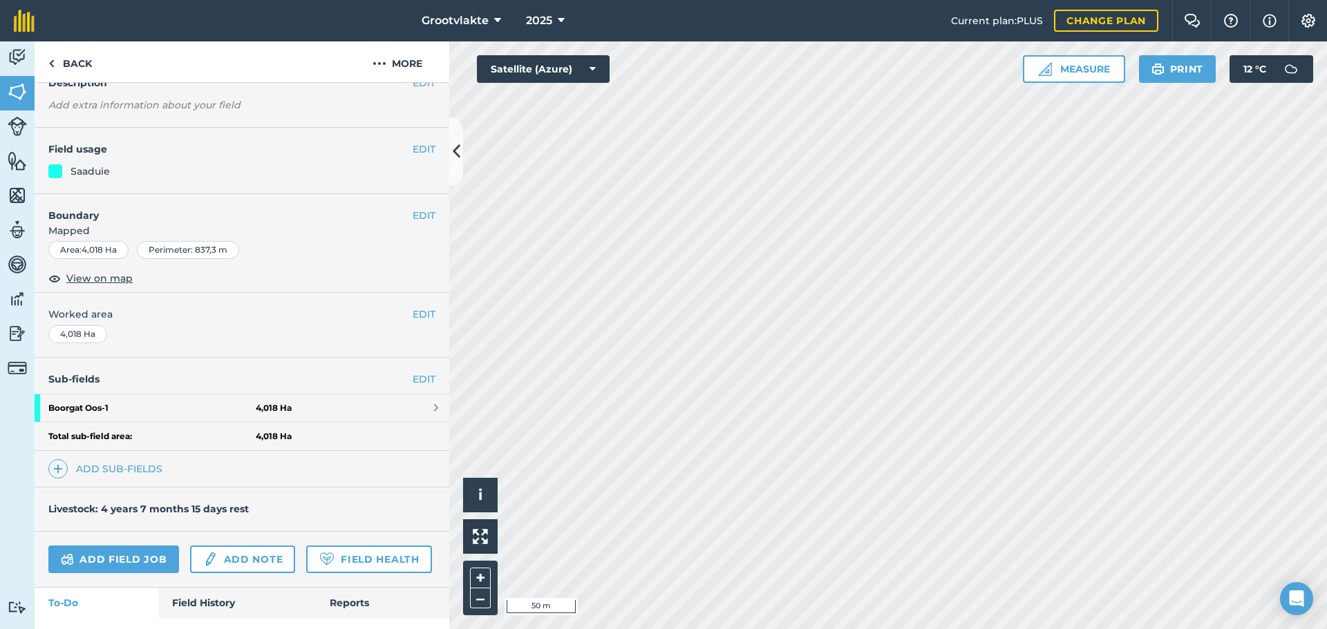
scroll to position [138, 0]
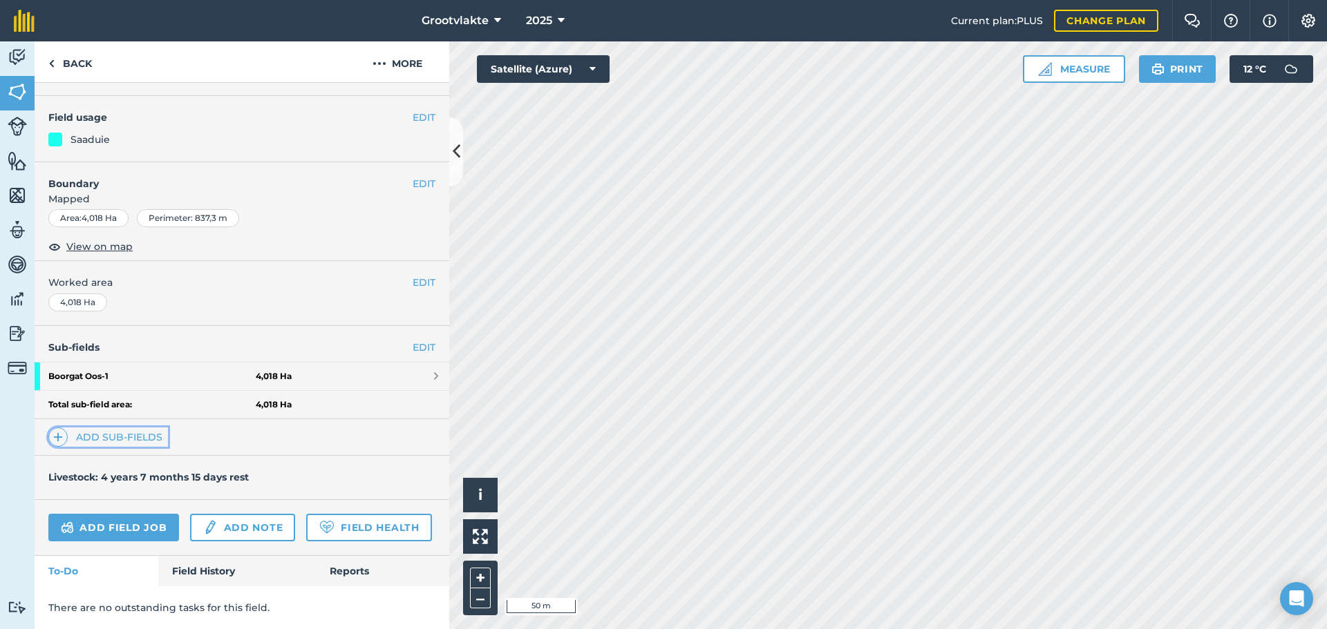
click at [126, 428] on link "Add sub-fields" at bounding box center [108, 437] width 120 height 19
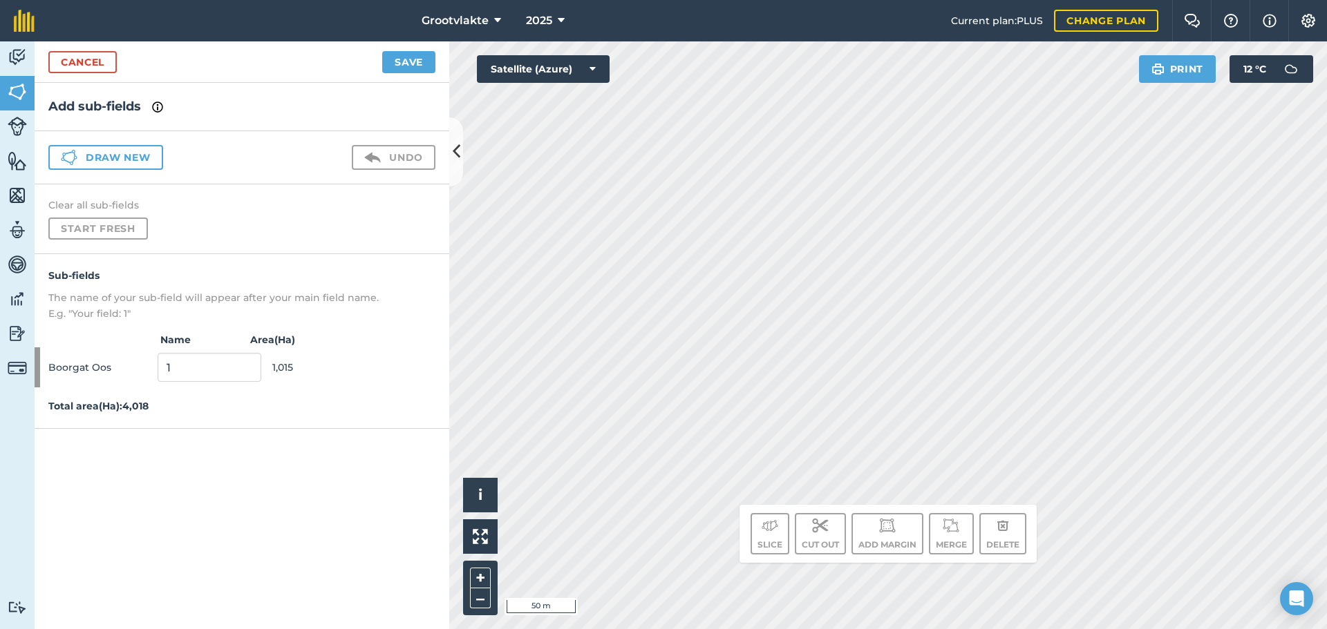
click at [236, 397] on div "Sub-fields The name of your sub-field will appear after your main field name. E…" at bounding box center [242, 341] width 415 height 175
click at [122, 151] on button "Draw new" at bounding box center [105, 157] width 115 height 25
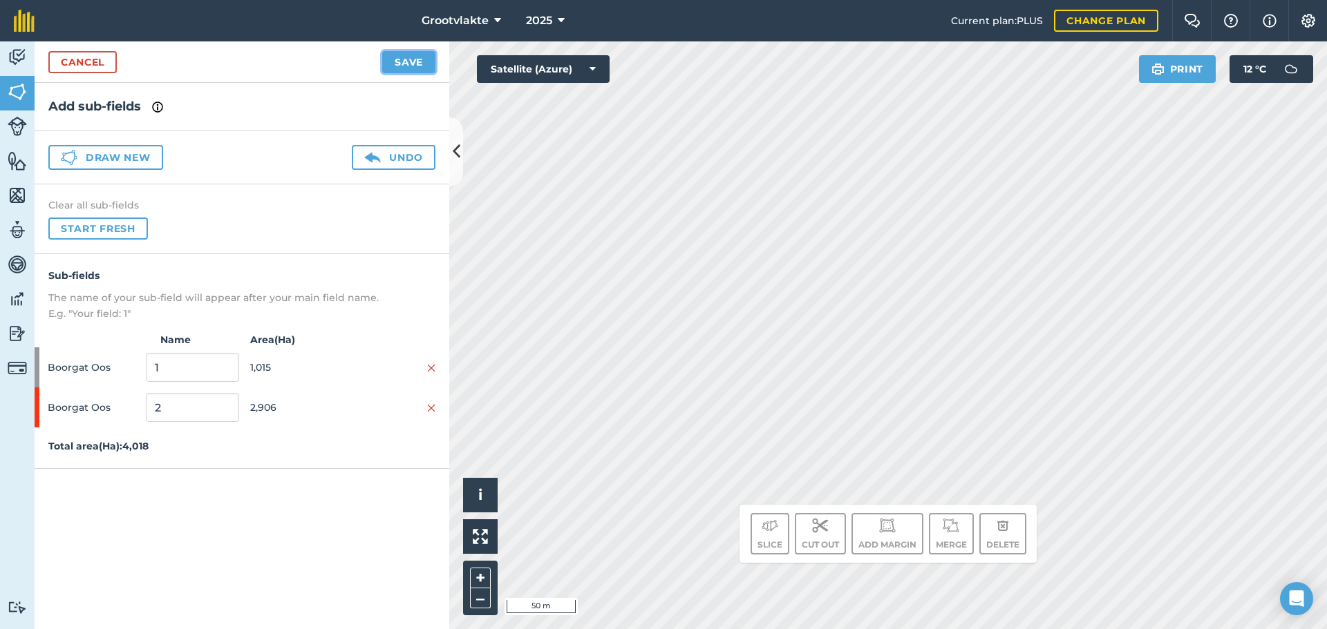
click at [401, 61] on button "Save" at bounding box center [408, 62] width 53 height 22
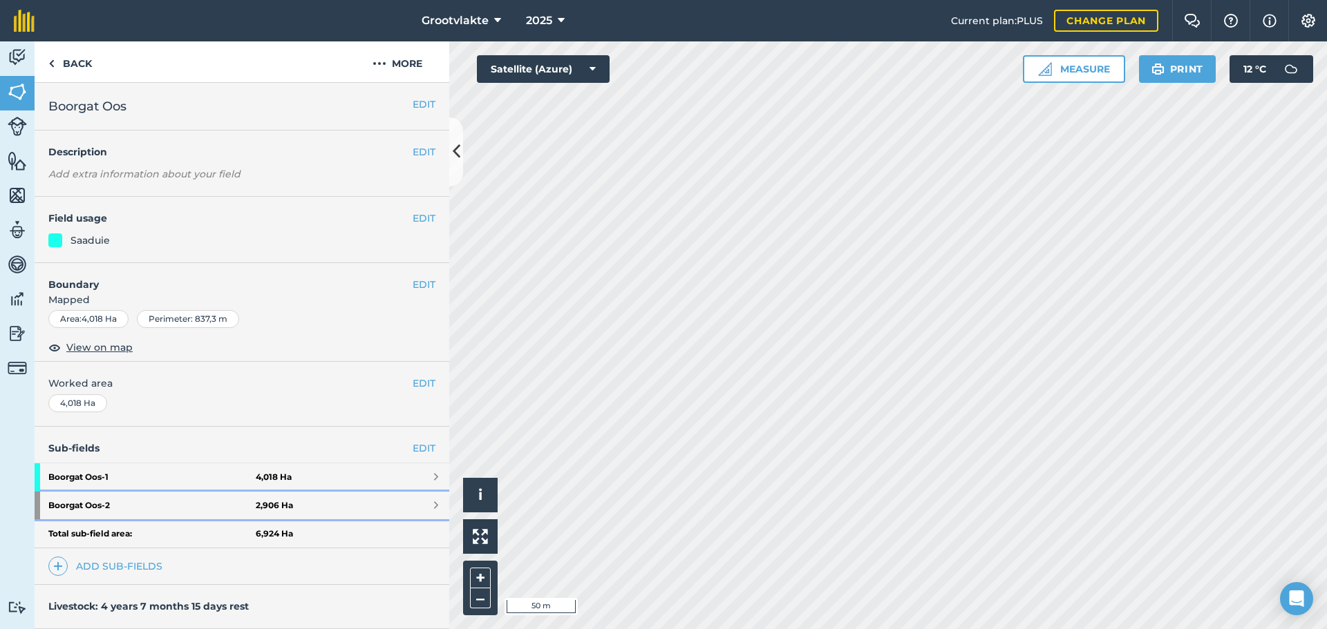
click at [95, 507] on strong "Boorgat Oos - 2" at bounding box center [151, 506] width 207 height 28
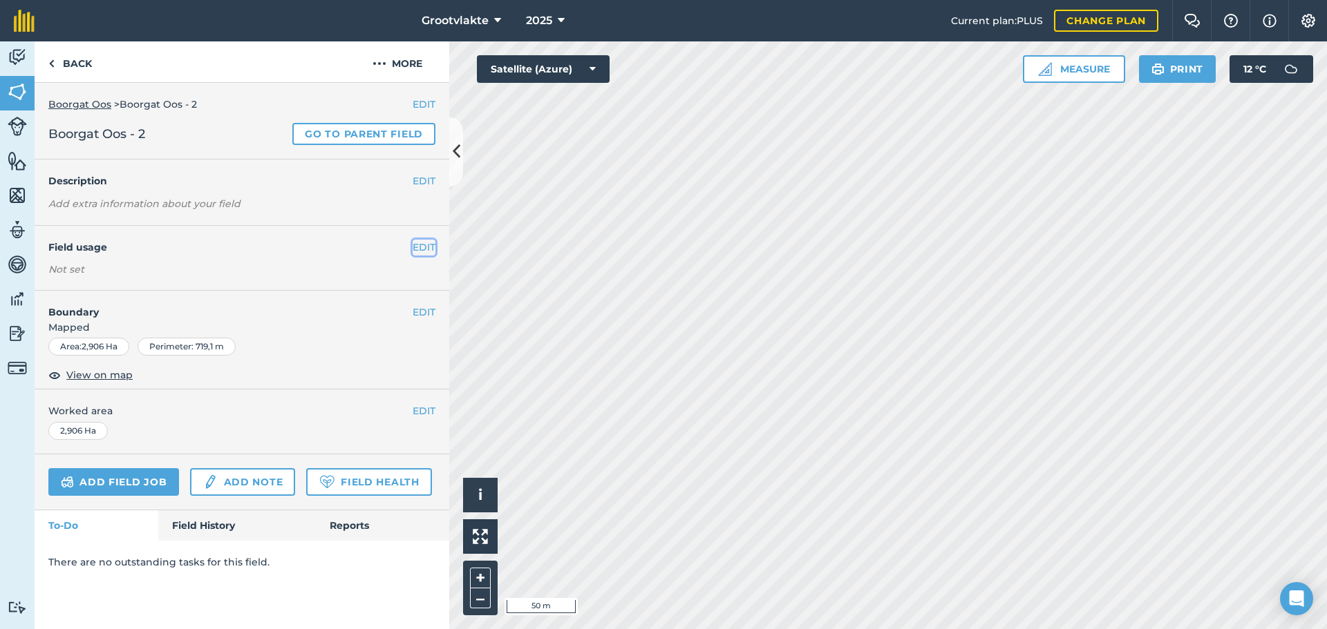
click at [419, 249] on button "EDIT" at bounding box center [423, 247] width 23 height 15
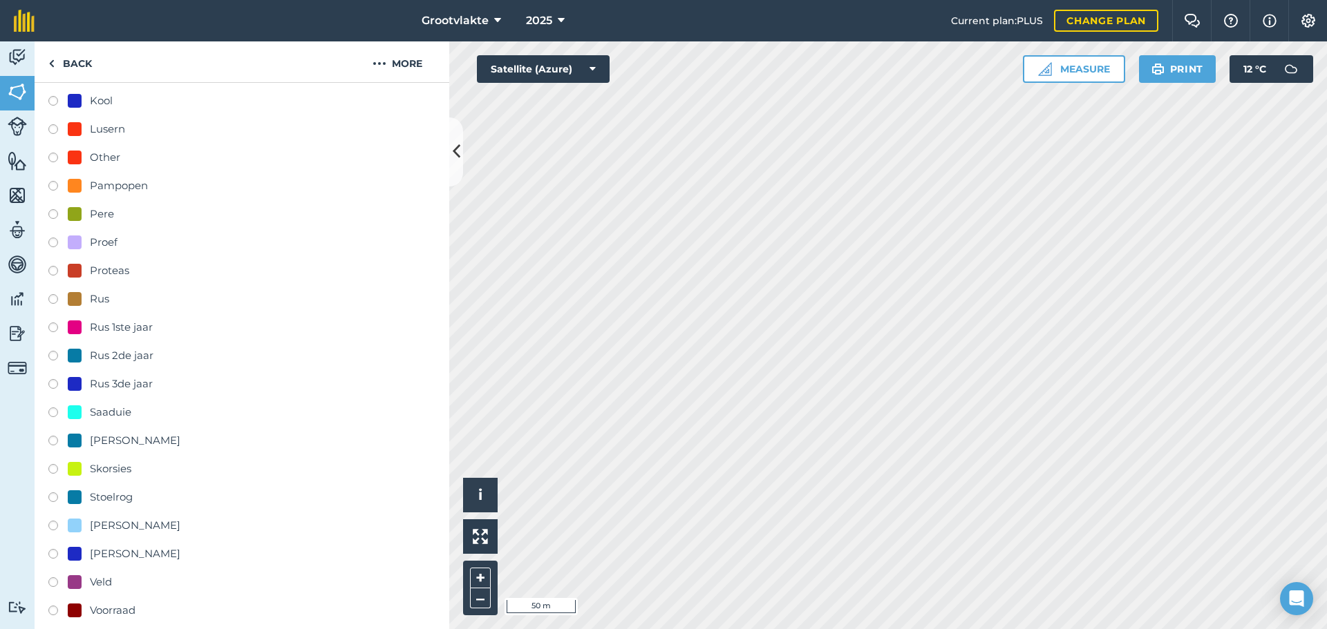
scroll to position [484, 0]
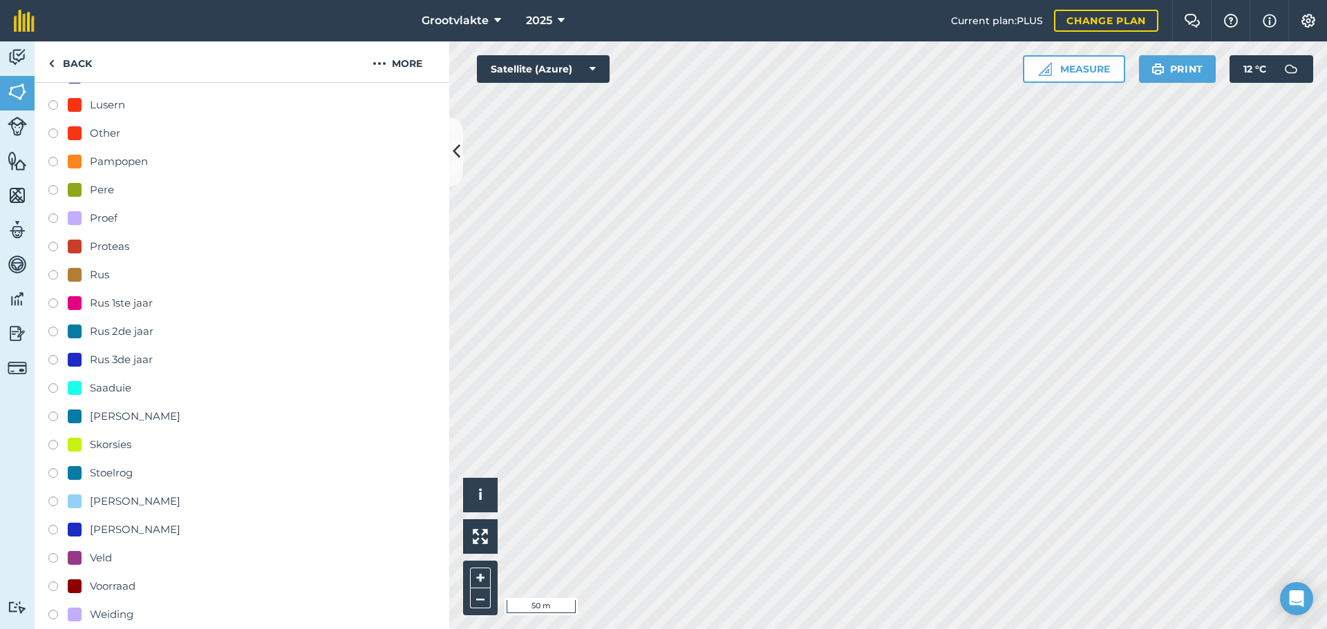
click at [75, 448] on div at bounding box center [75, 445] width 14 height 14
radio input "true"
radio input "false"
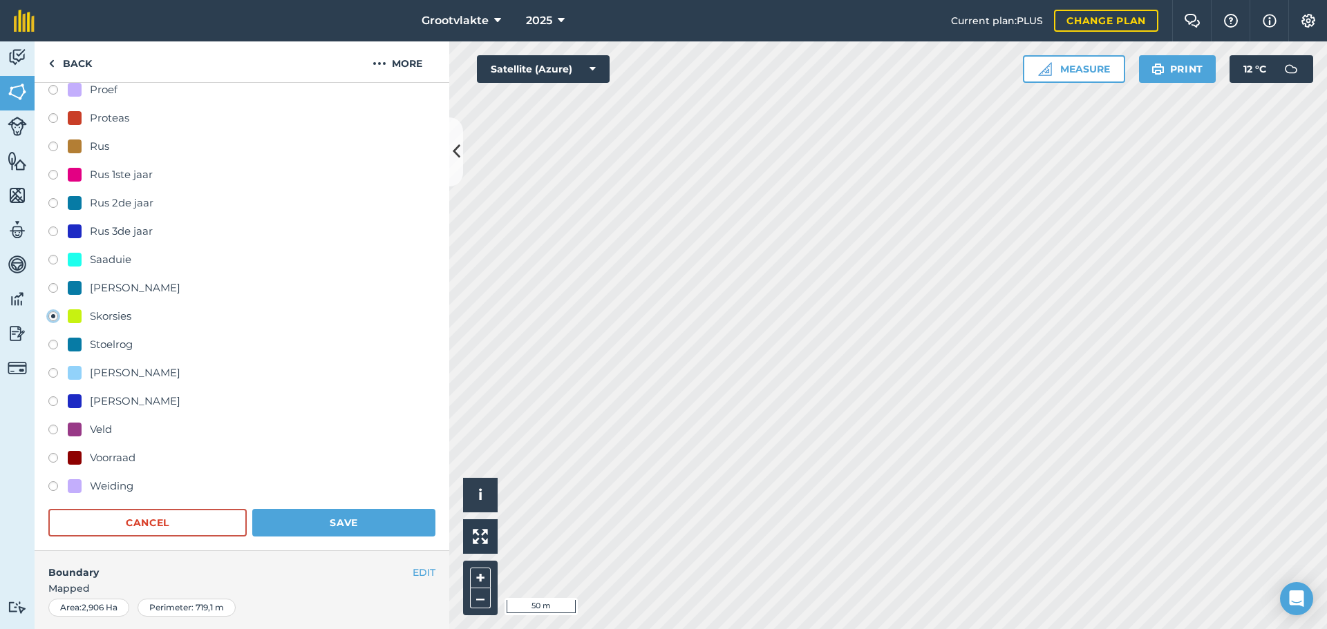
scroll to position [829, 0]
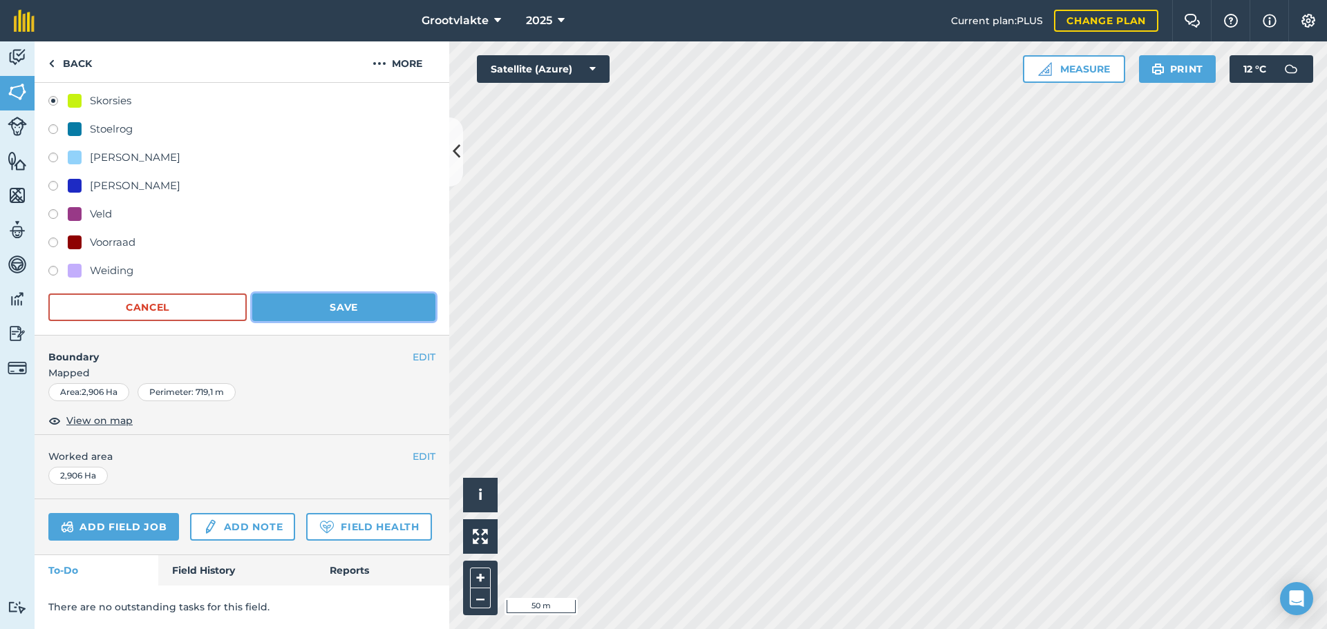
click at [354, 301] on button "Save" at bounding box center [343, 308] width 183 height 28
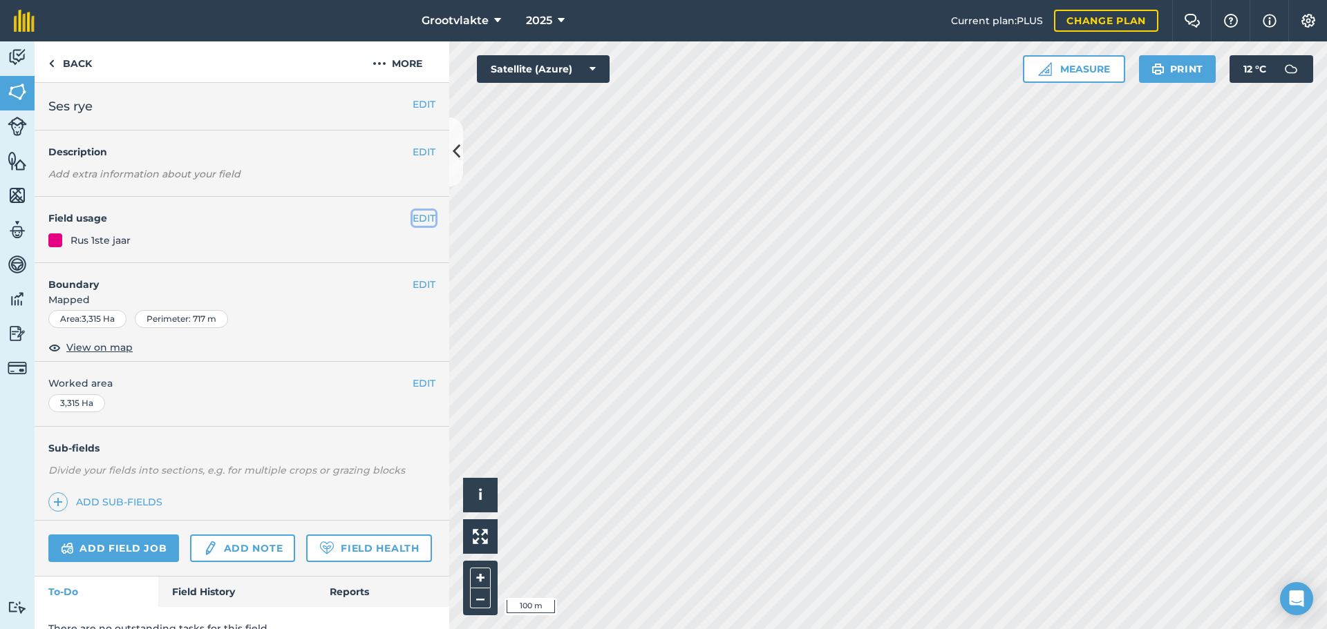
click at [412, 216] on button "EDIT" at bounding box center [423, 218] width 23 height 15
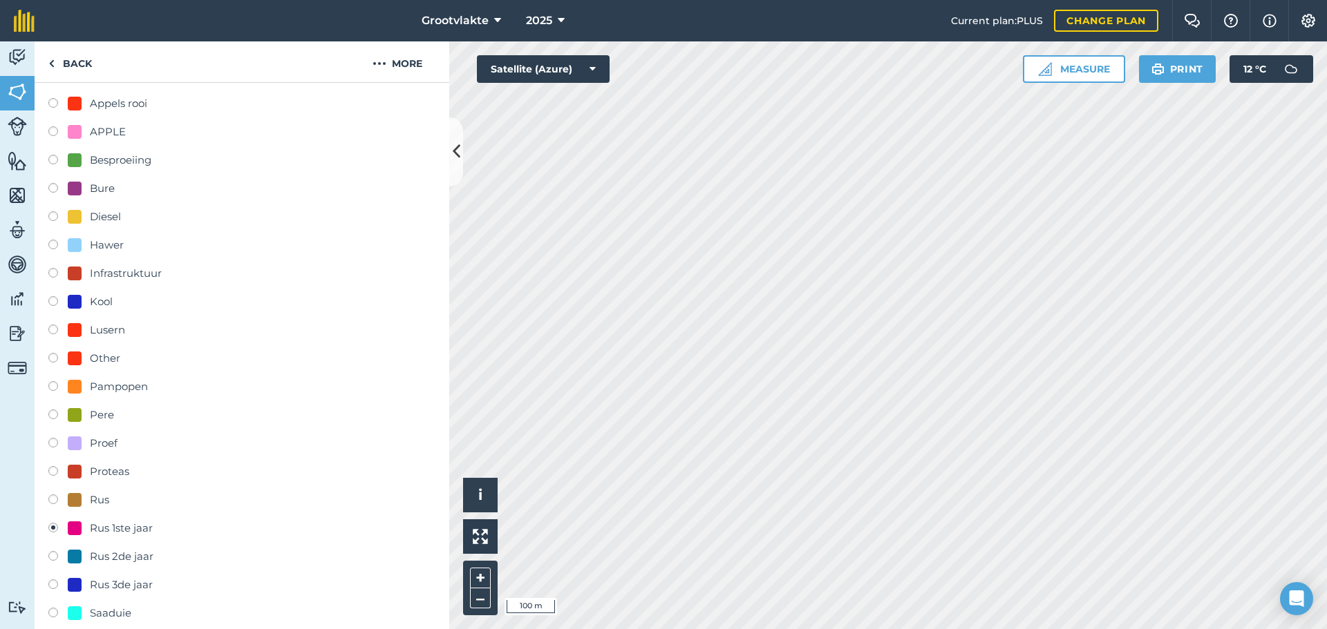
scroll to position [276, 0]
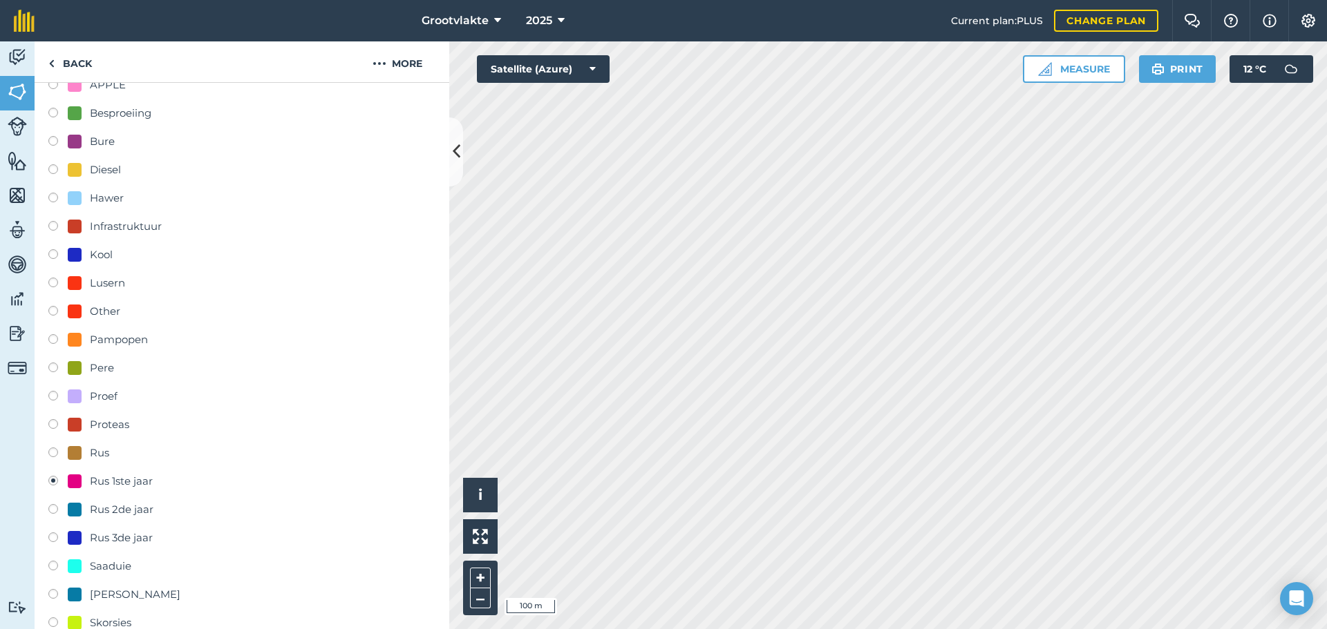
click at [57, 343] on label at bounding box center [57, 341] width 19 height 14
radio input "true"
radio input "false"
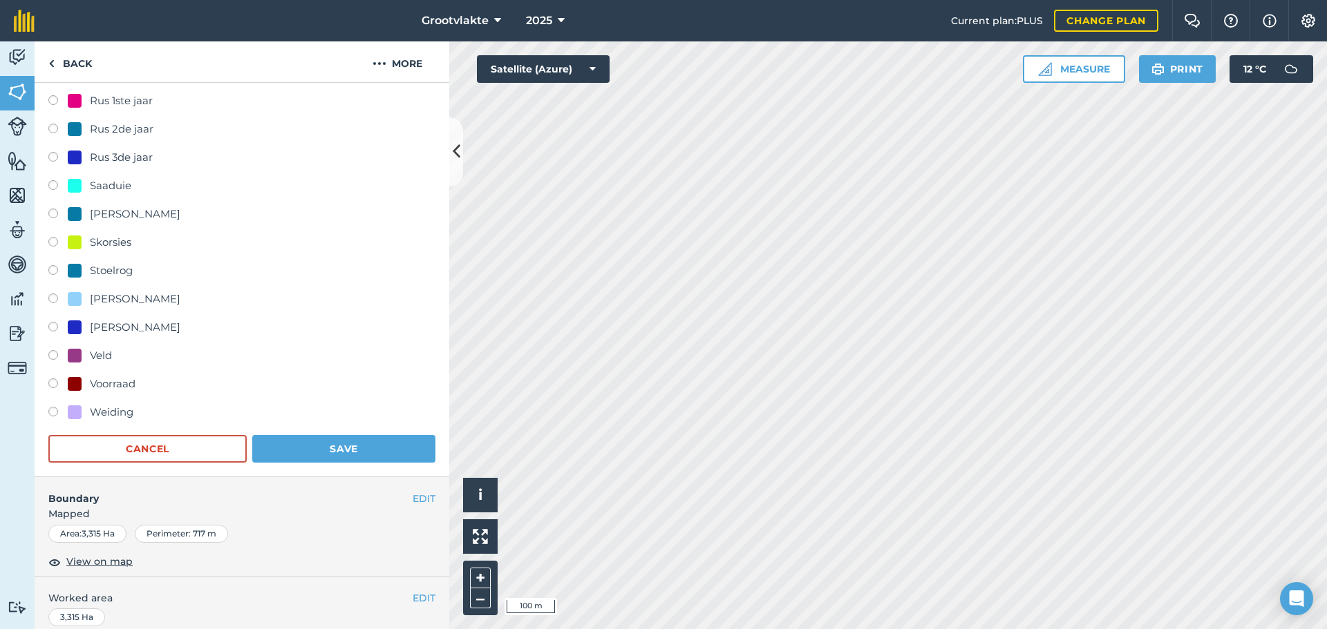
scroll to position [691, 0]
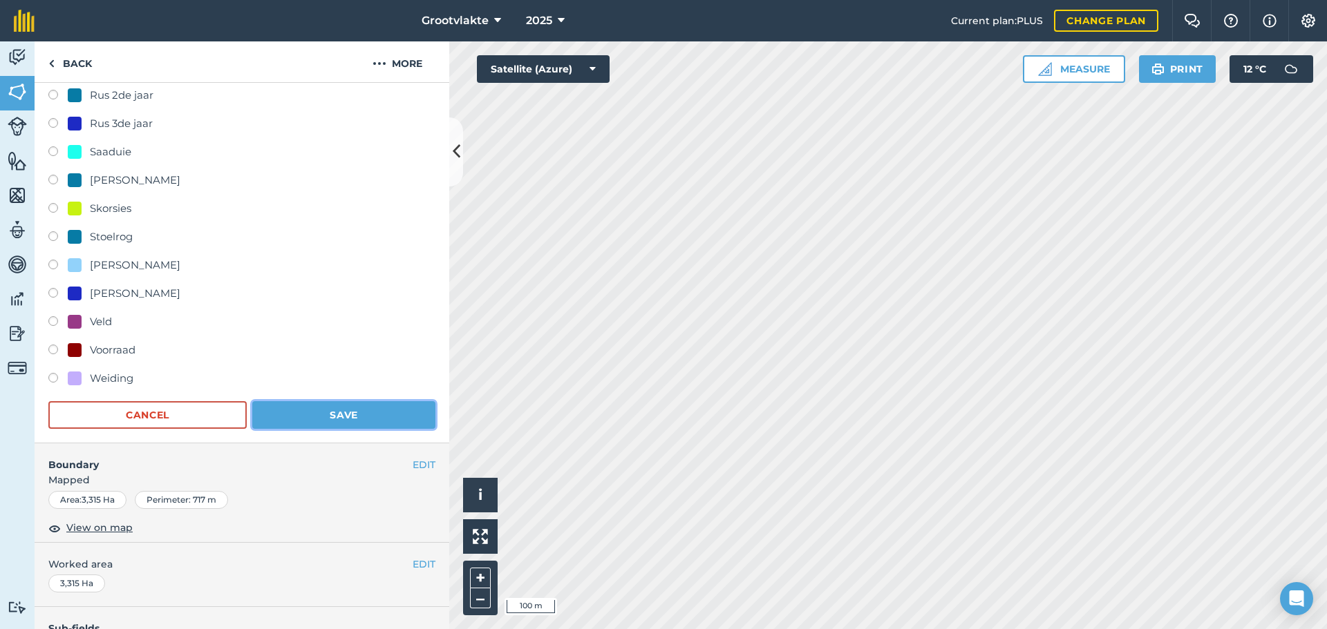
click at [360, 416] on button "Save" at bounding box center [343, 415] width 183 height 28
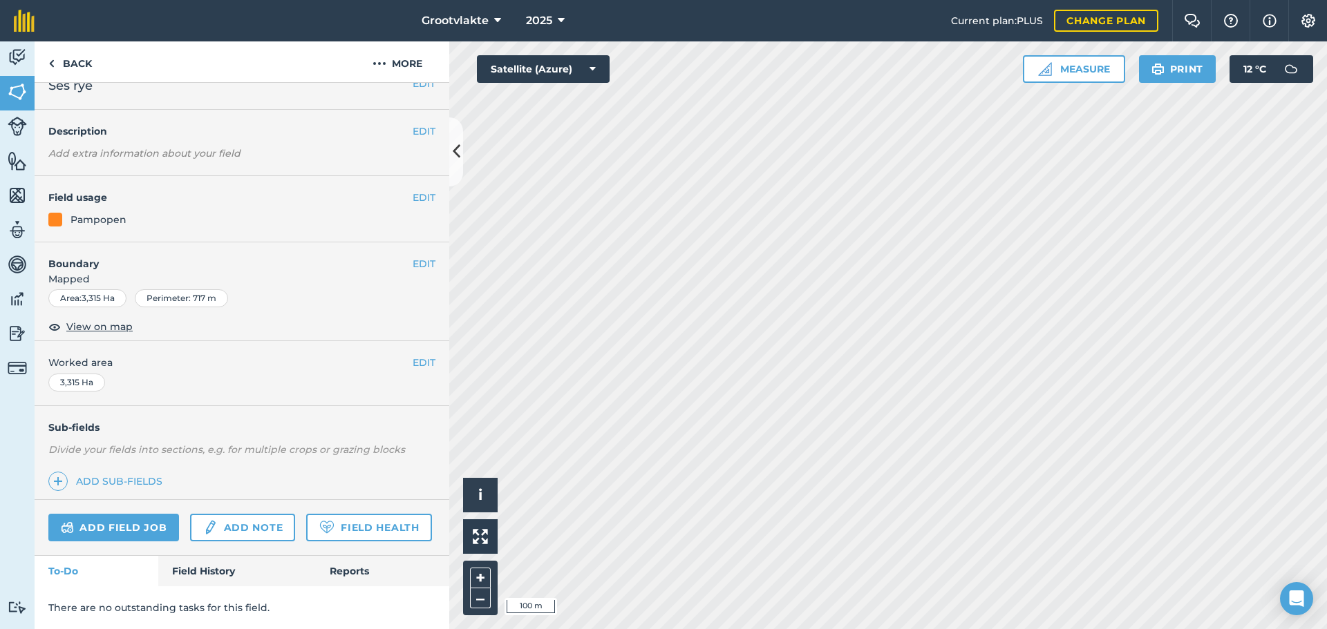
scroll to position [59, 0]
click at [1306, 13] on button "Settings" at bounding box center [1307, 20] width 39 height 41
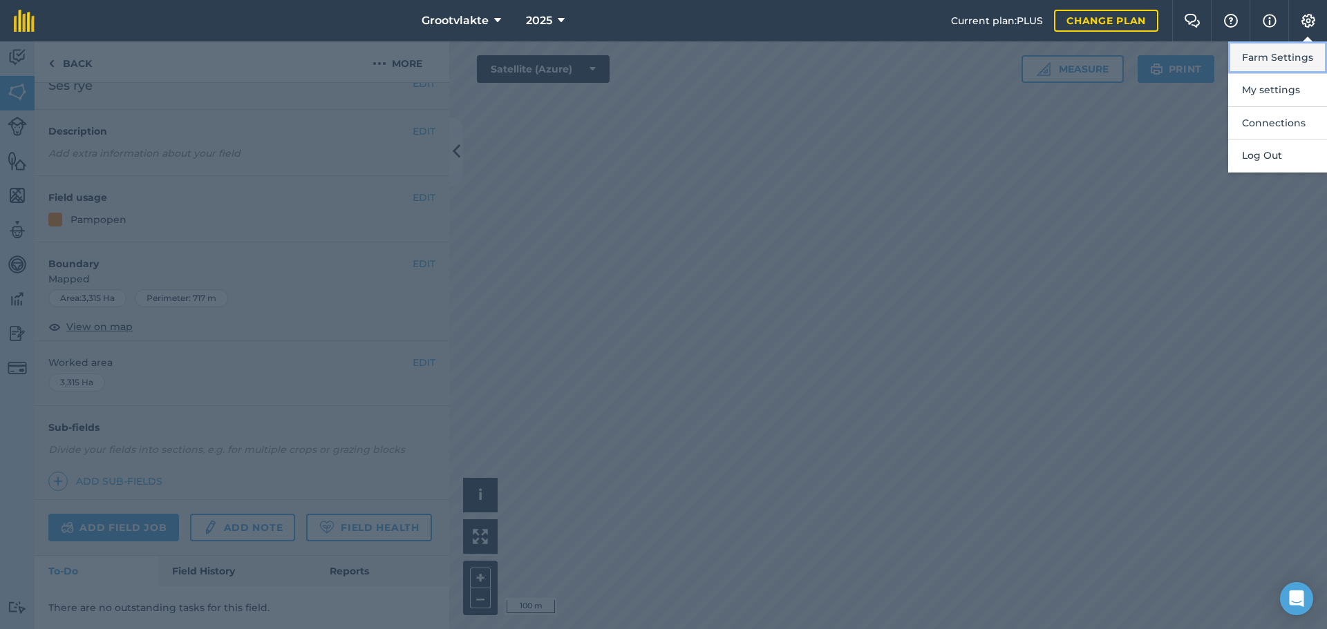
click at [1275, 57] on button "Farm Settings" at bounding box center [1277, 57] width 99 height 32
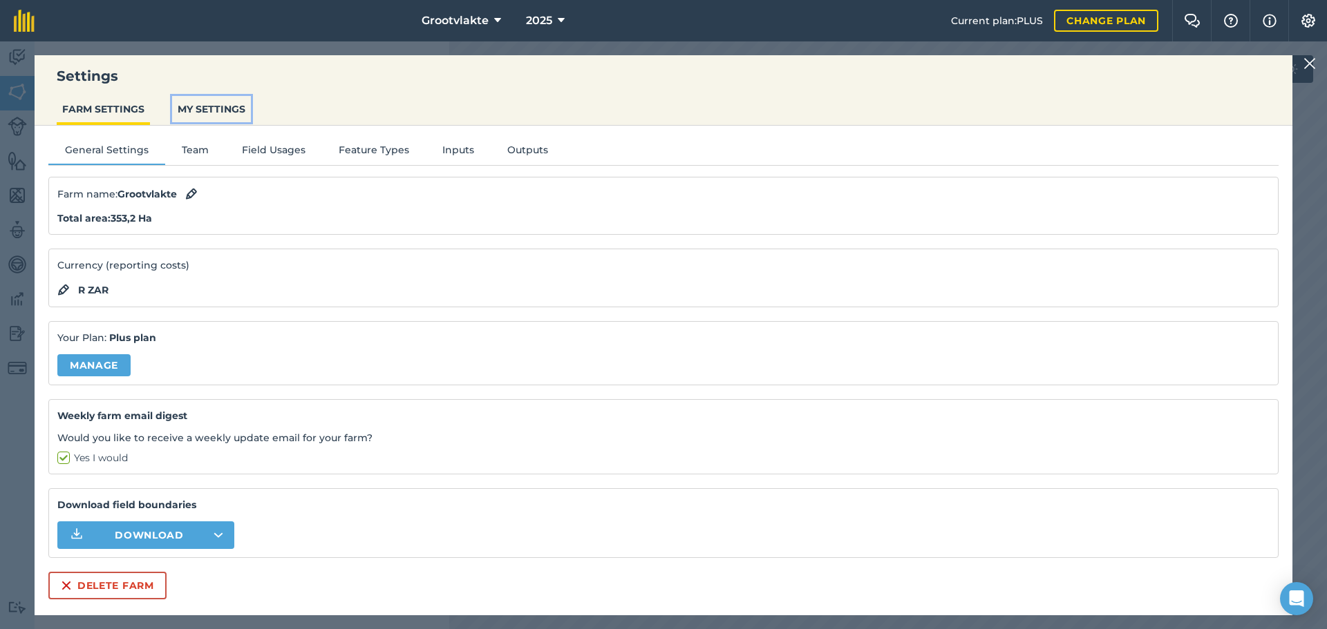
click at [211, 111] on button "MY SETTINGS" at bounding box center [211, 109] width 79 height 26
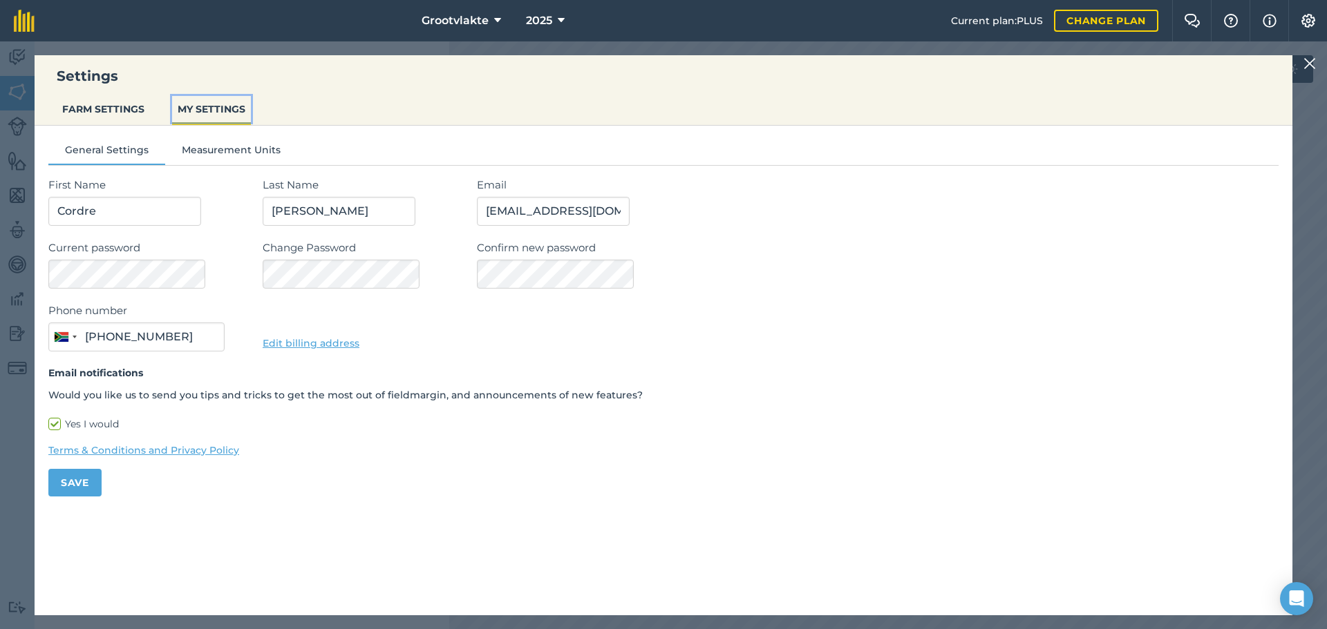
type input "082 809 2935"
click at [1314, 19] on img at bounding box center [1308, 21] width 17 height 14
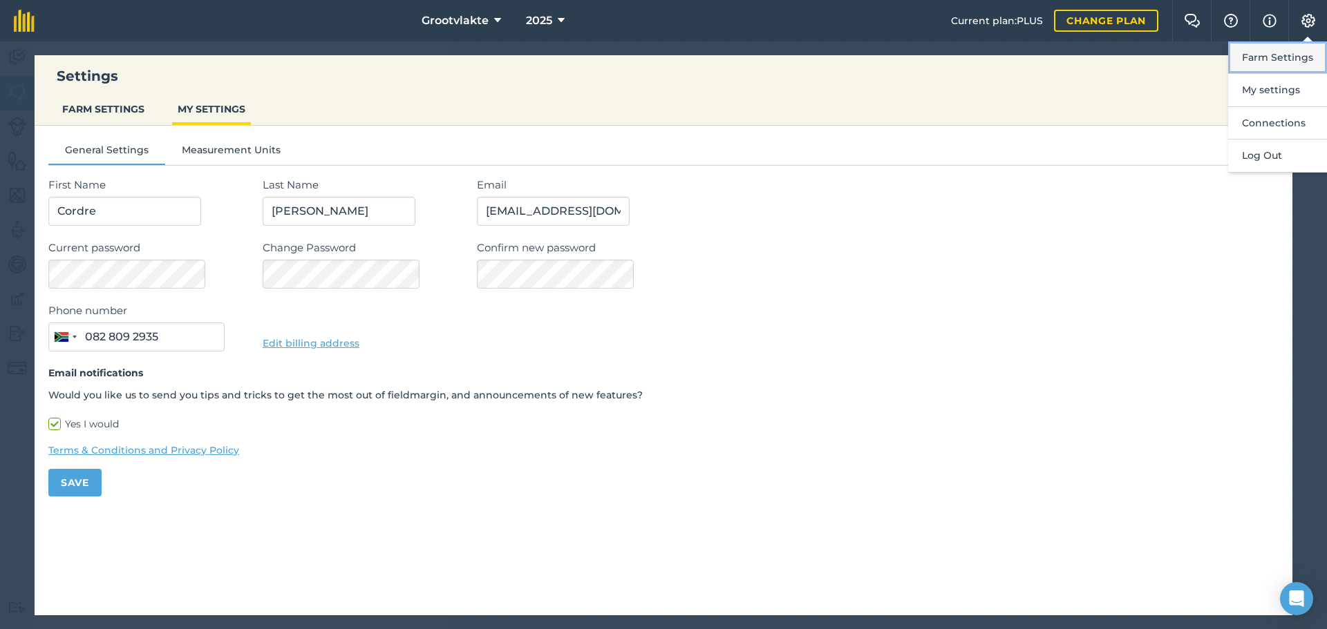
click at [1264, 63] on button "Farm Settings" at bounding box center [1277, 57] width 99 height 32
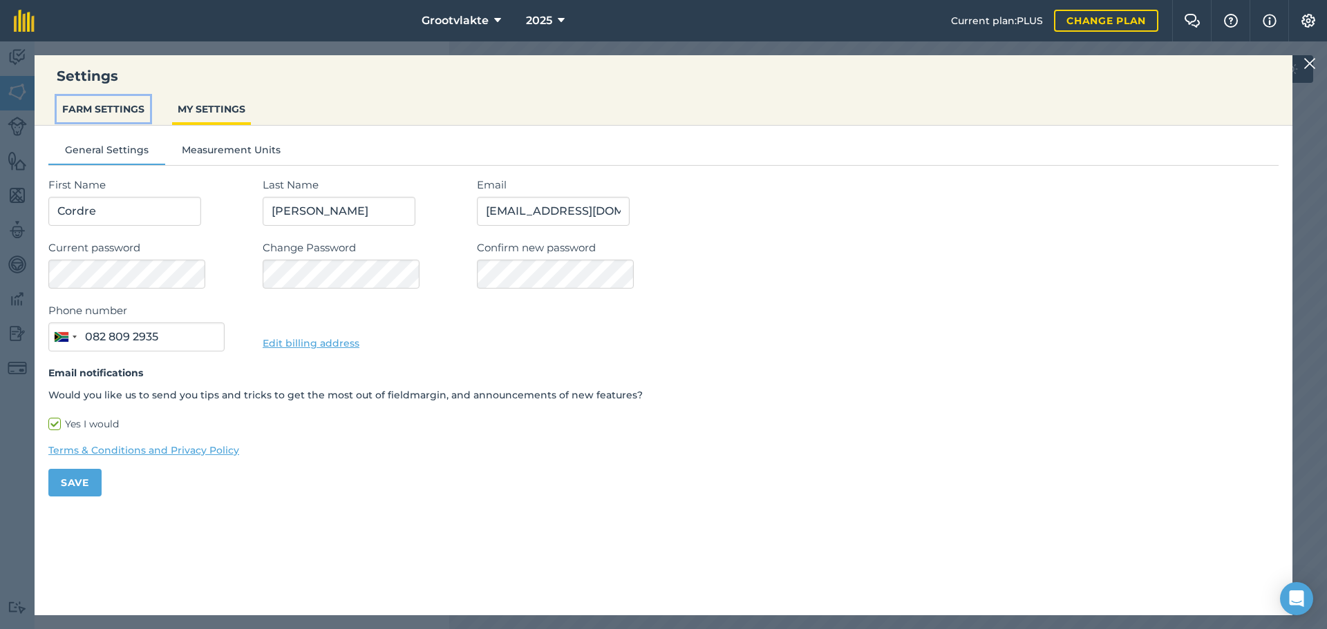
click at [133, 111] on button "FARM SETTINGS" at bounding box center [103, 109] width 93 height 26
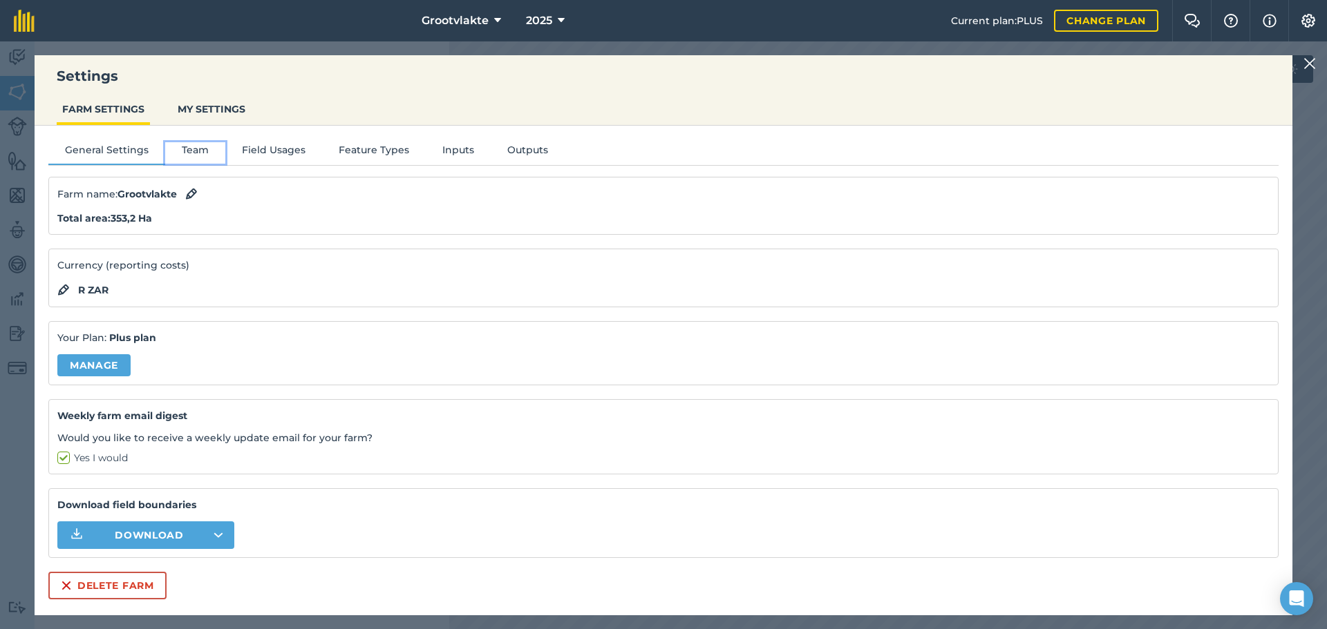
click at [188, 142] on button "Team" at bounding box center [195, 152] width 60 height 21
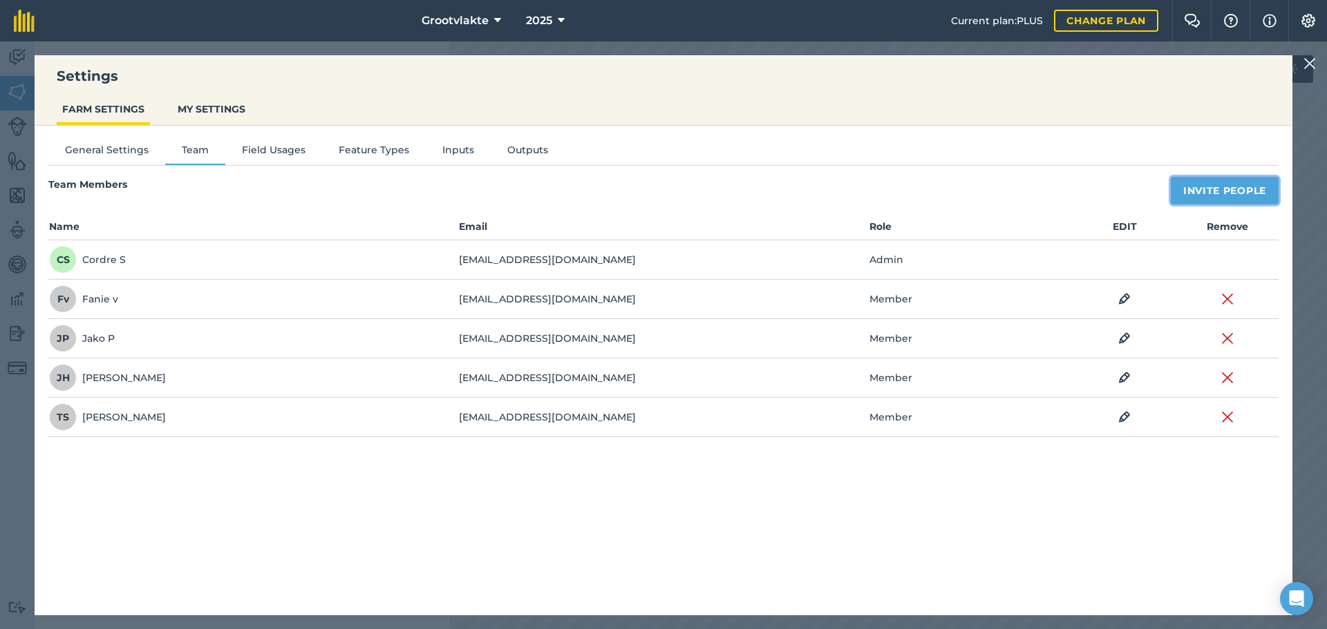
click at [1218, 187] on button "Invite People" at bounding box center [1224, 191] width 108 height 28
select select "MEMBER"
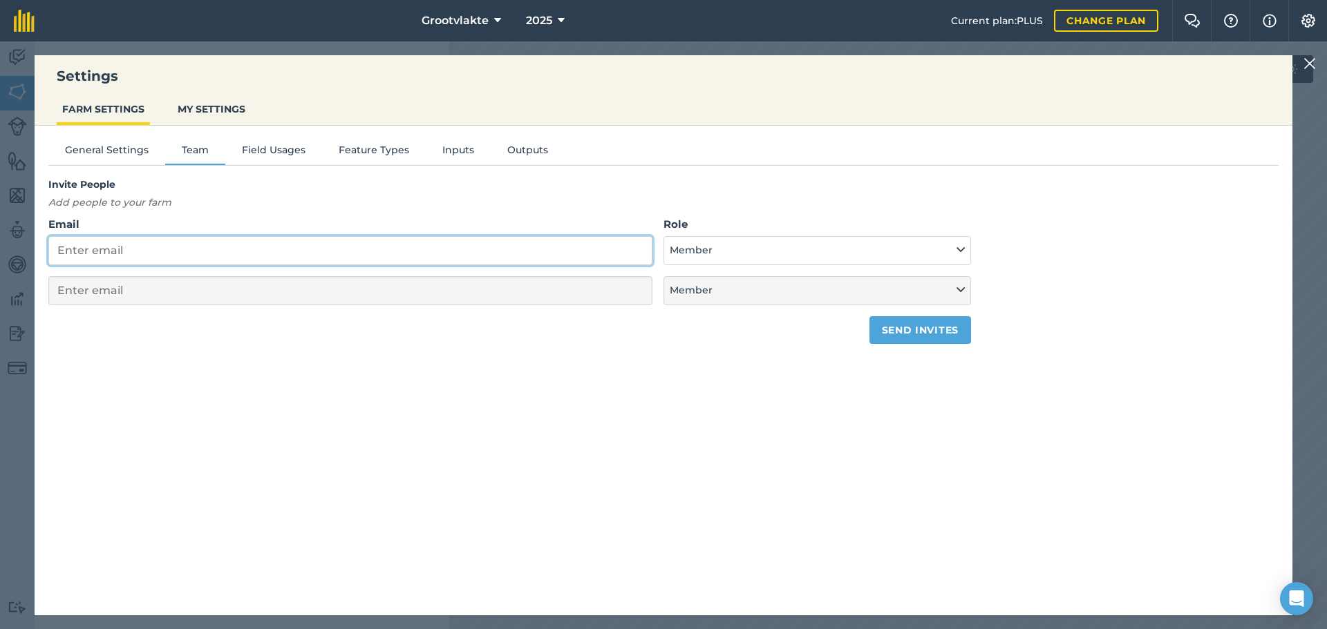
click at [410, 254] on input "Email" at bounding box center [350, 250] width 604 height 29
type input "d"
select select "MEMBER"
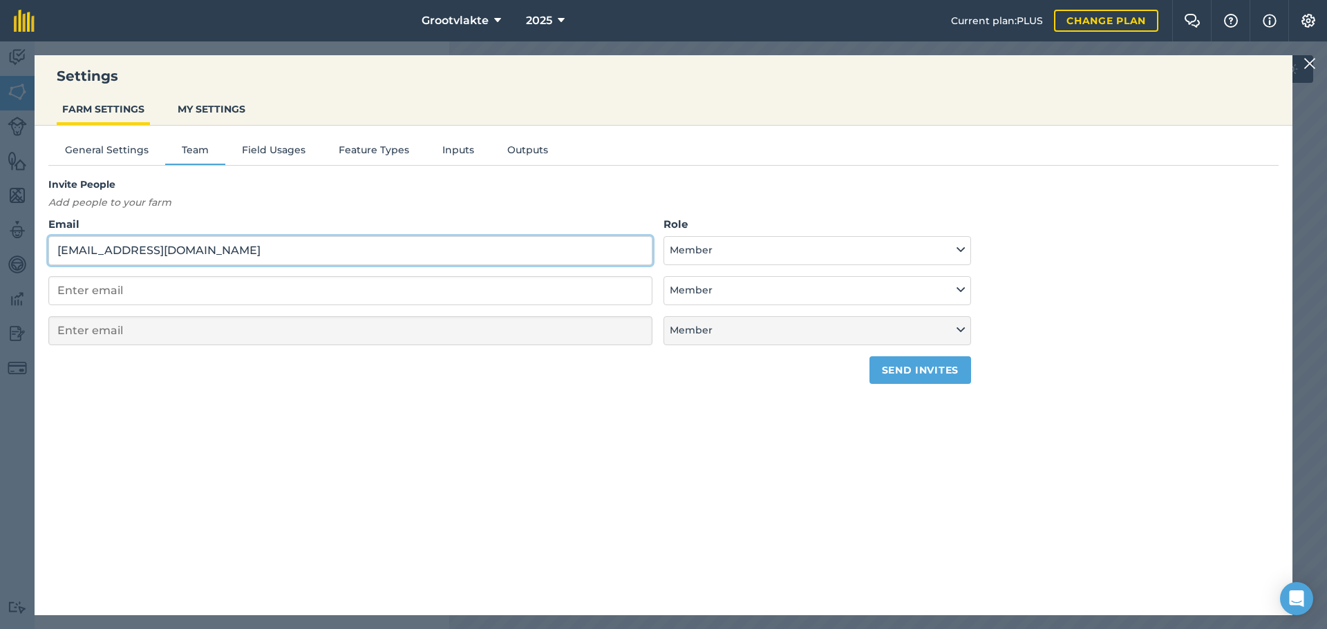
type input "[EMAIL_ADDRESS][DOMAIN_NAME]"
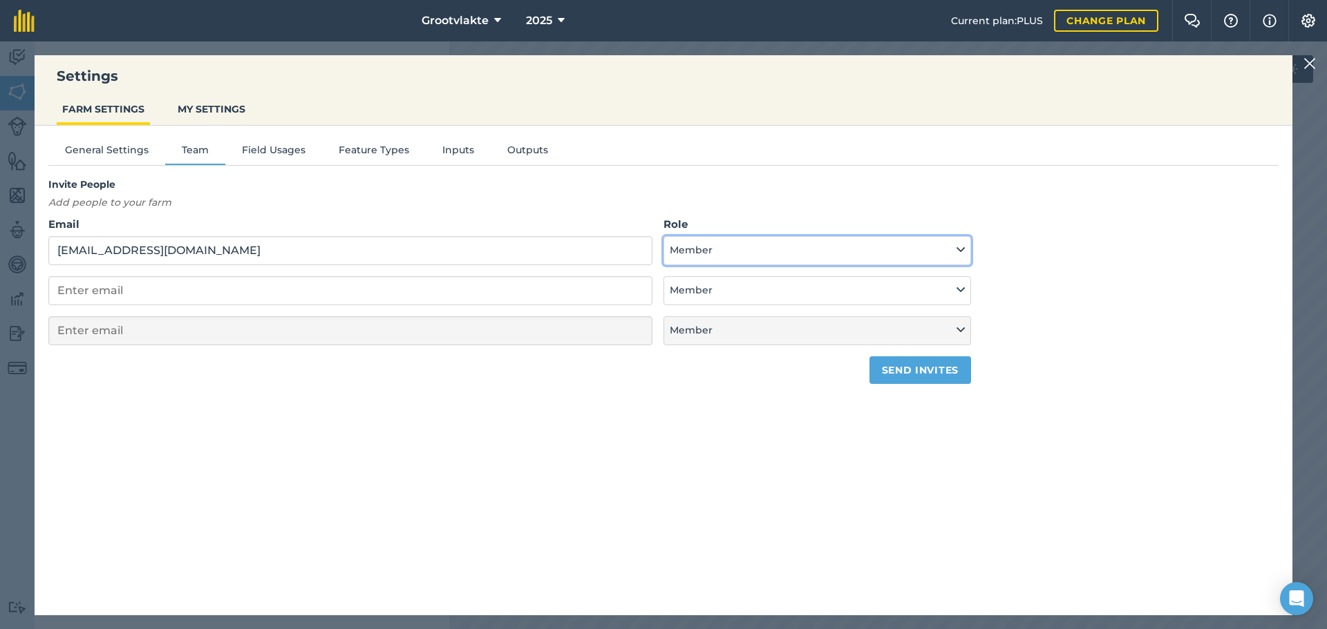
click at [745, 240] on button "Member" at bounding box center [816, 250] width 307 height 29
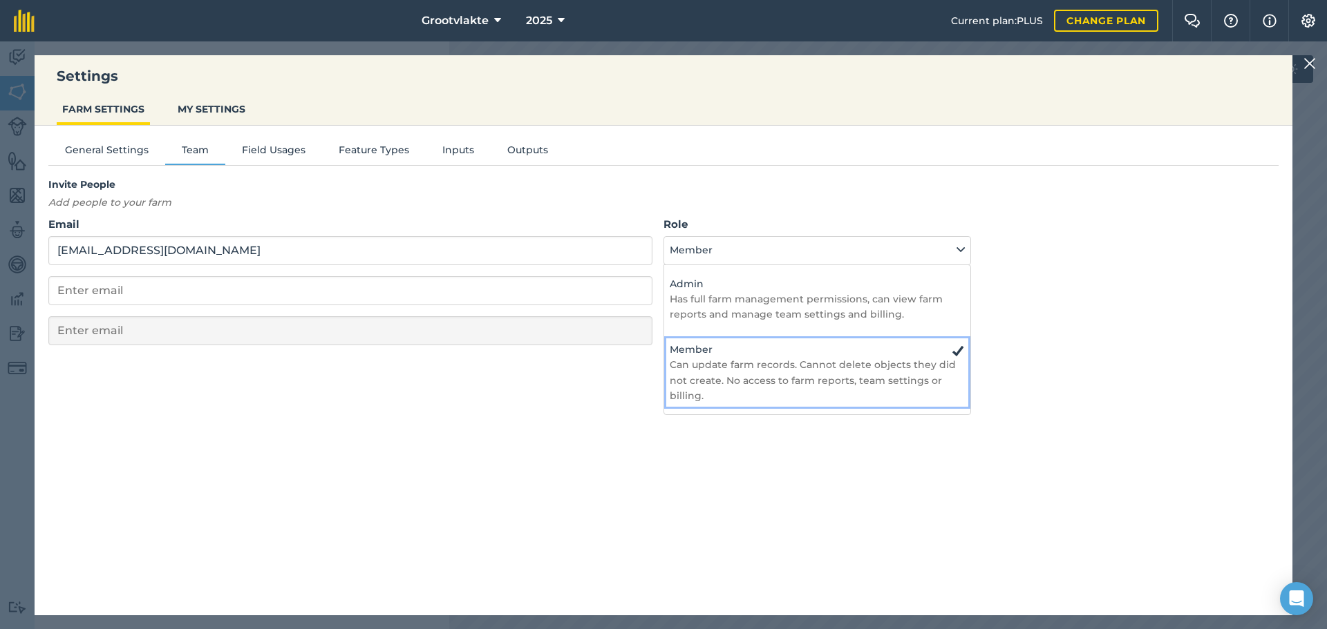
click at [786, 363] on p "Can update farm records. Cannot delete objects they did not create. No access t…" at bounding box center [816, 380] width 295 height 46
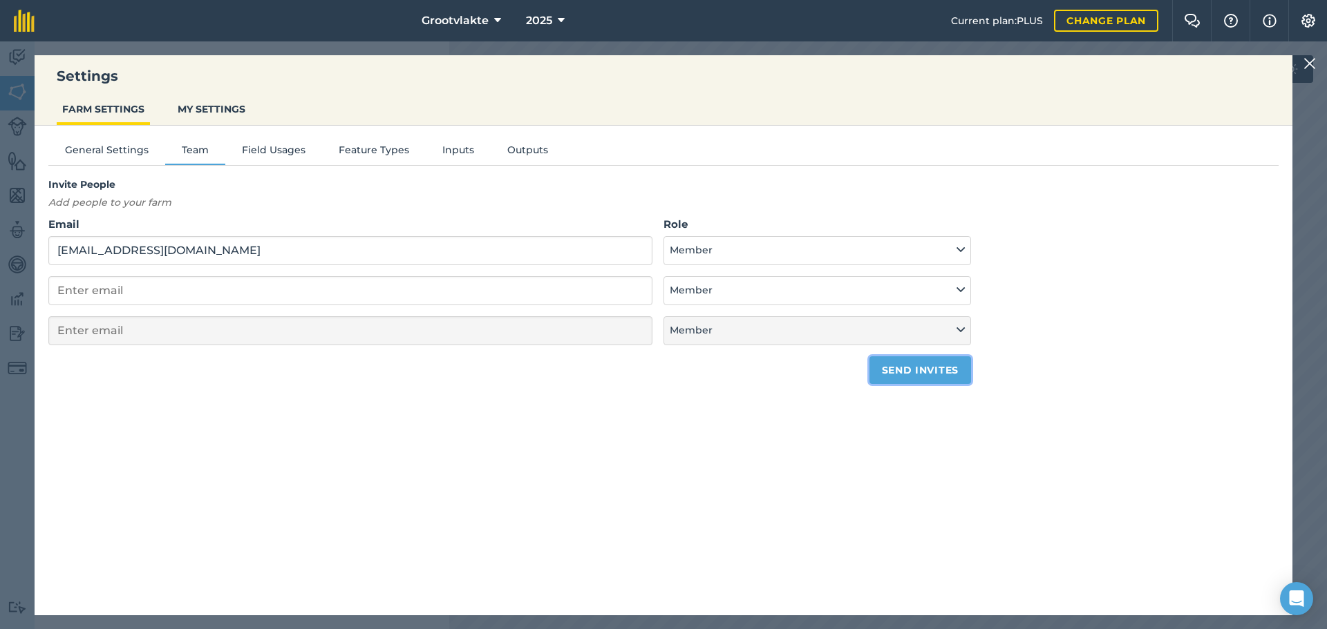
click at [906, 372] on button "Send invites" at bounding box center [920, 370] width 102 height 28
